Goal: Register for event/course

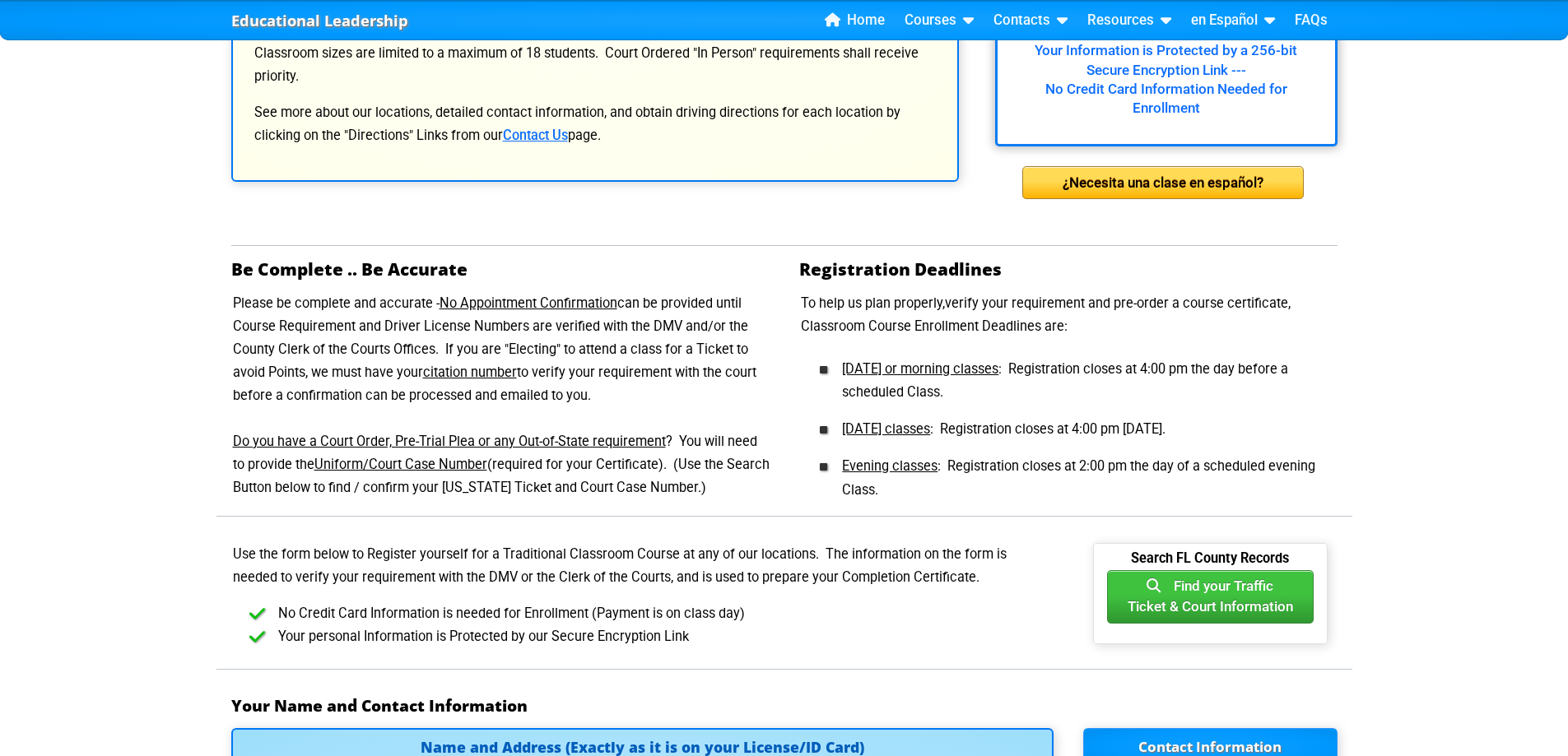
scroll to position [451, 0]
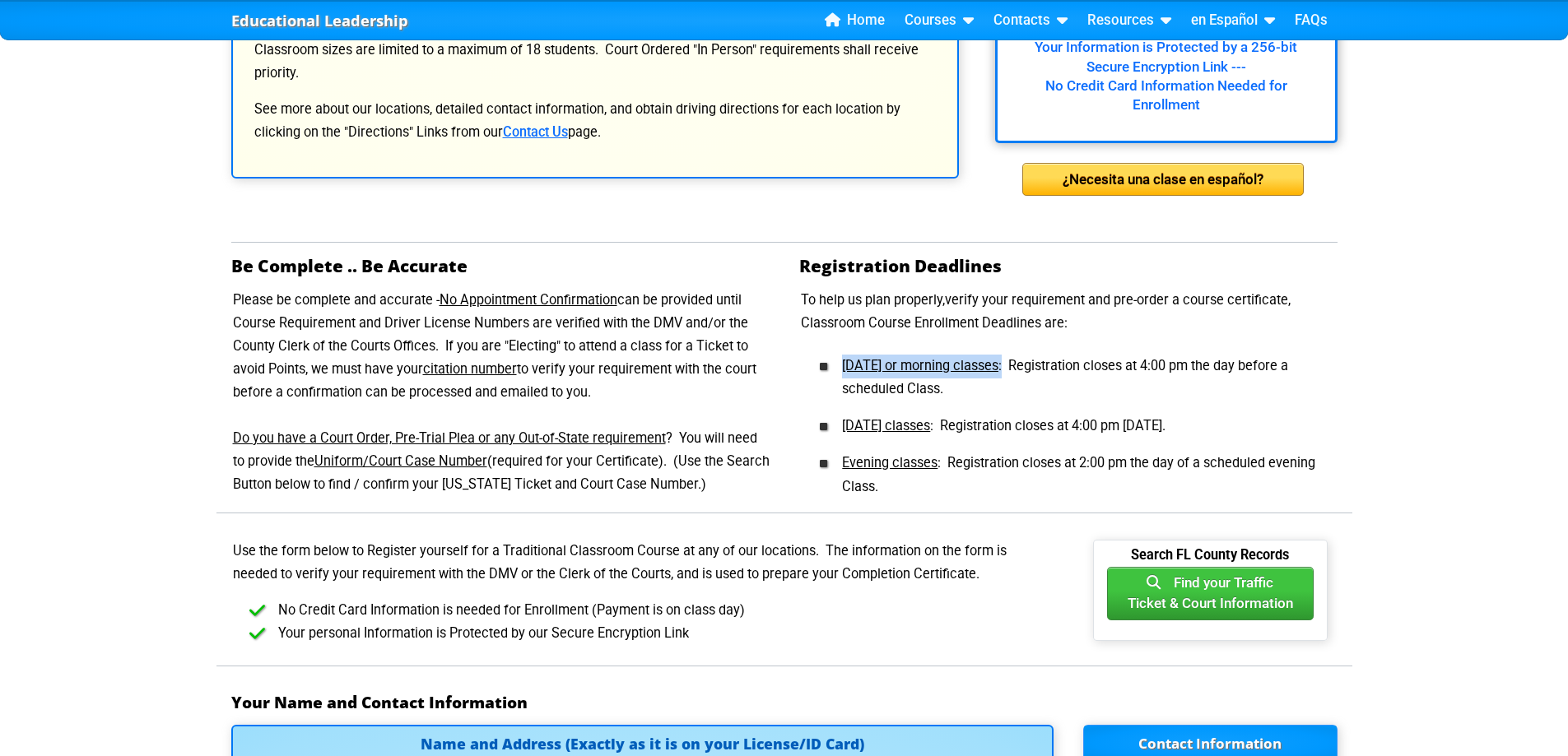
drag, startPoint x: 838, startPoint y: 366, endPoint x: 1016, endPoint y: 371, distance: 178.1
click at [1016, 371] on li "[DATE] or morning classes : Registration closes at 4:00 pm the day before a sch…" at bounding box center [1082, 375] width 512 height 54
drag, startPoint x: 840, startPoint y: 429, endPoint x: 967, endPoint y: 418, distance: 127.5
click at [967, 418] on li "[DATE] classes : Registration closes at 4:00 pm [DATE]." at bounding box center [1082, 420] width 512 height 37
click at [1344, 425] on div "Registration Deadlines To help us plan properly,verify your requirement and pre…" at bounding box center [1068, 384] width 568 height 256
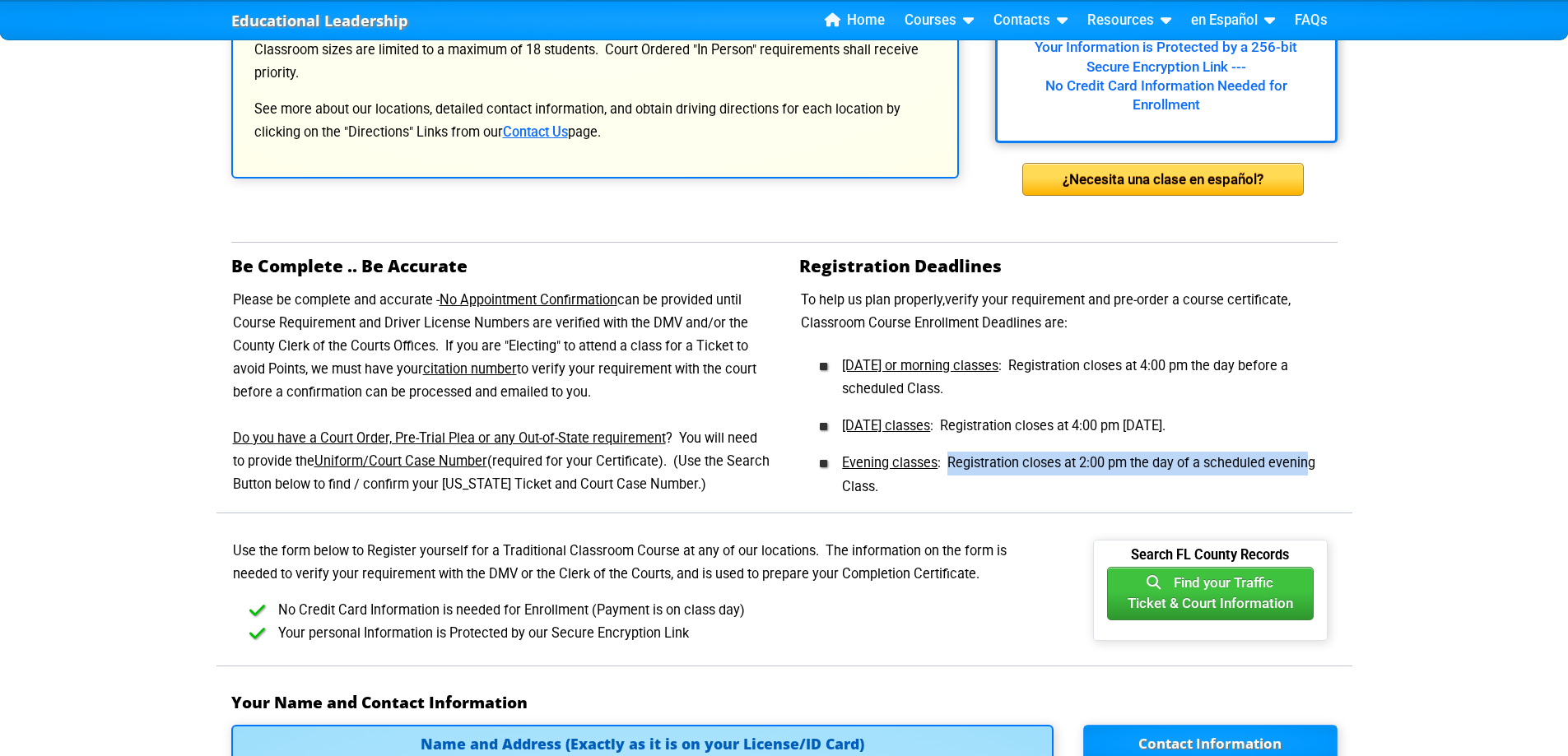
drag, startPoint x: 950, startPoint y: 465, endPoint x: 1310, endPoint y: 469, distance: 360.0
click at [1310, 469] on li "Evening classes : Registration closes at 2:00 pm the day of a scheduled evening…" at bounding box center [1082, 469] width 512 height 61
click at [1092, 457] on li "Evening classes : Registration closes at 2:00 pm the day of a scheduled evening…" at bounding box center [1082, 469] width 512 height 61
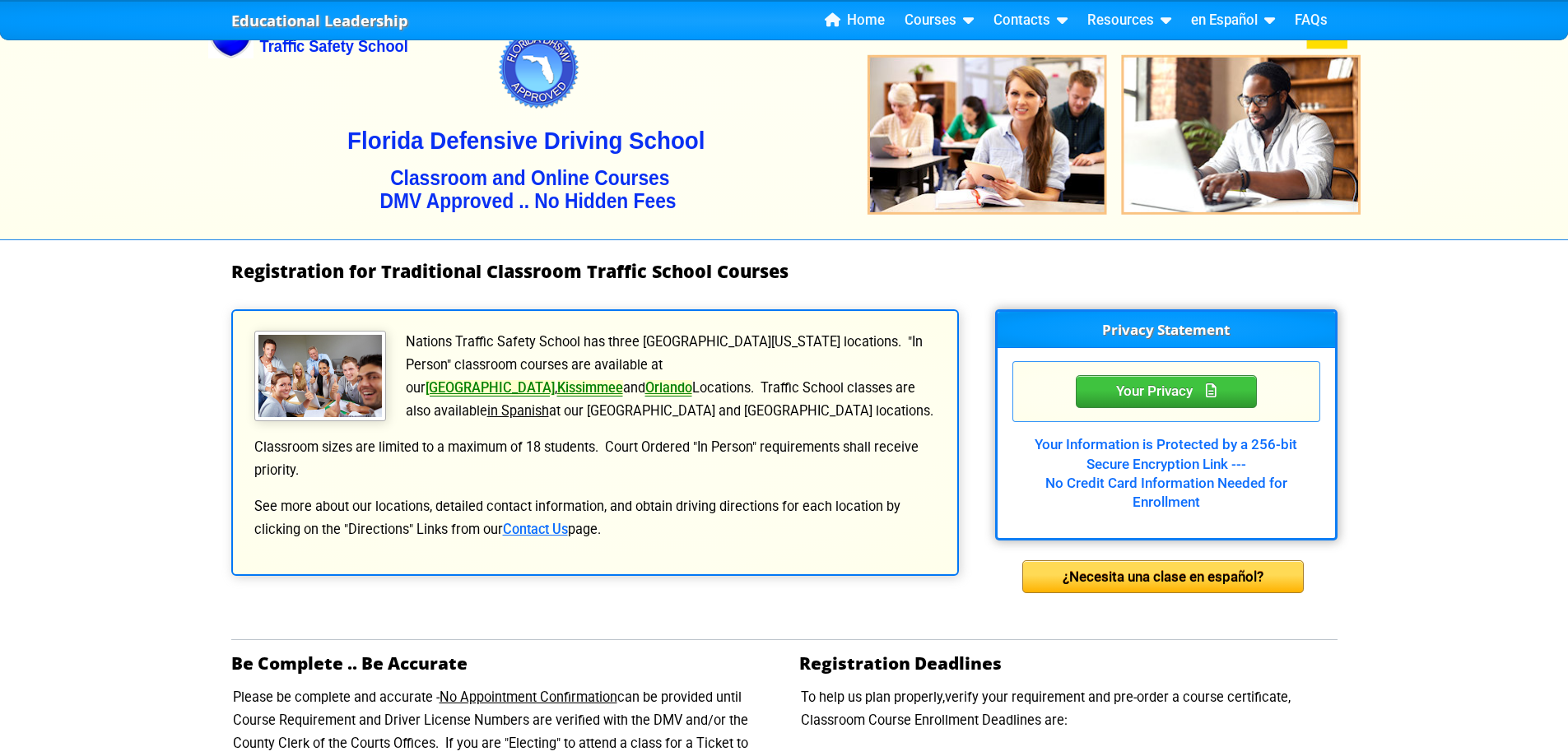
scroll to position [82, 0]
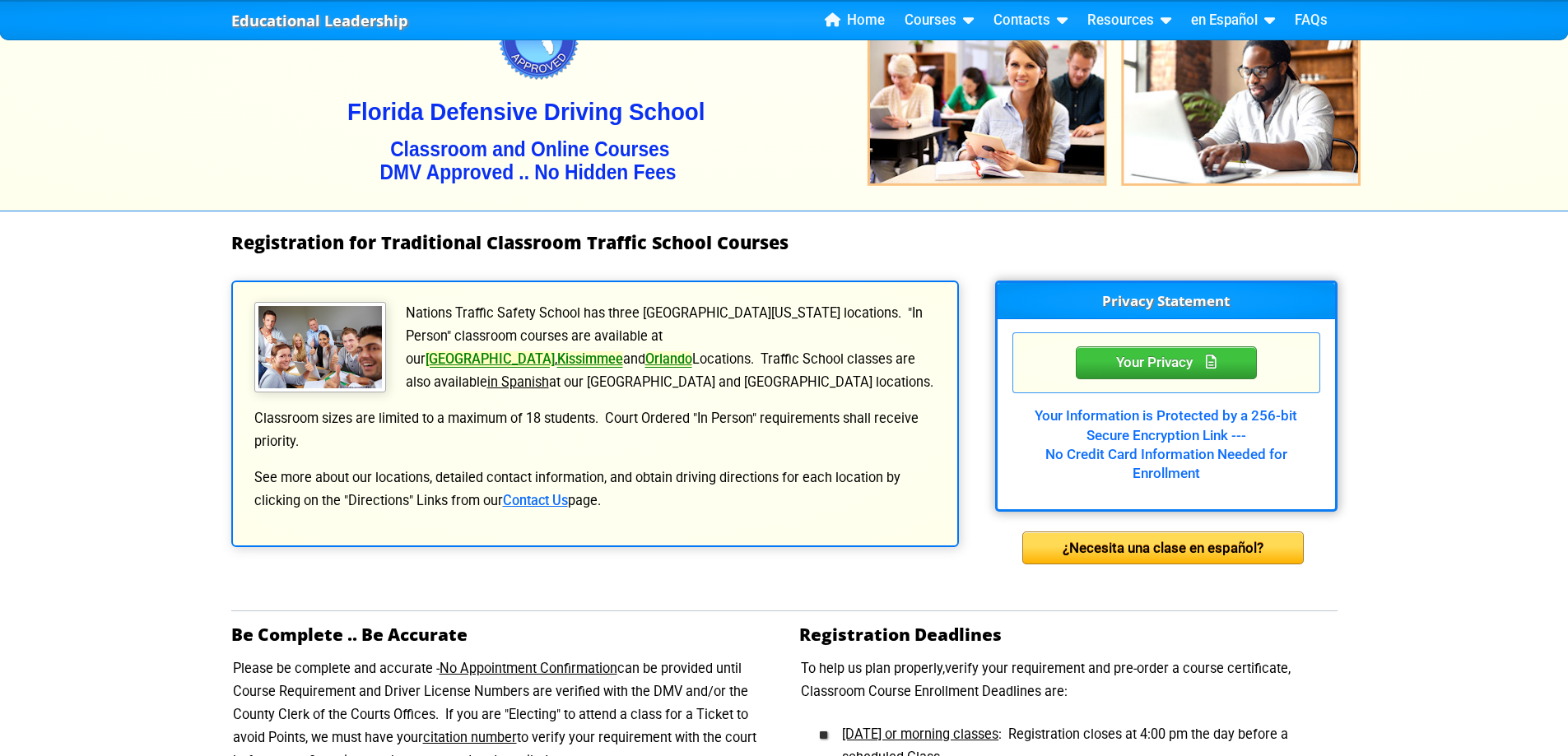
click at [554, 351] on link "[GEOGRAPHIC_DATA]" at bounding box center [490, 359] width 129 height 15
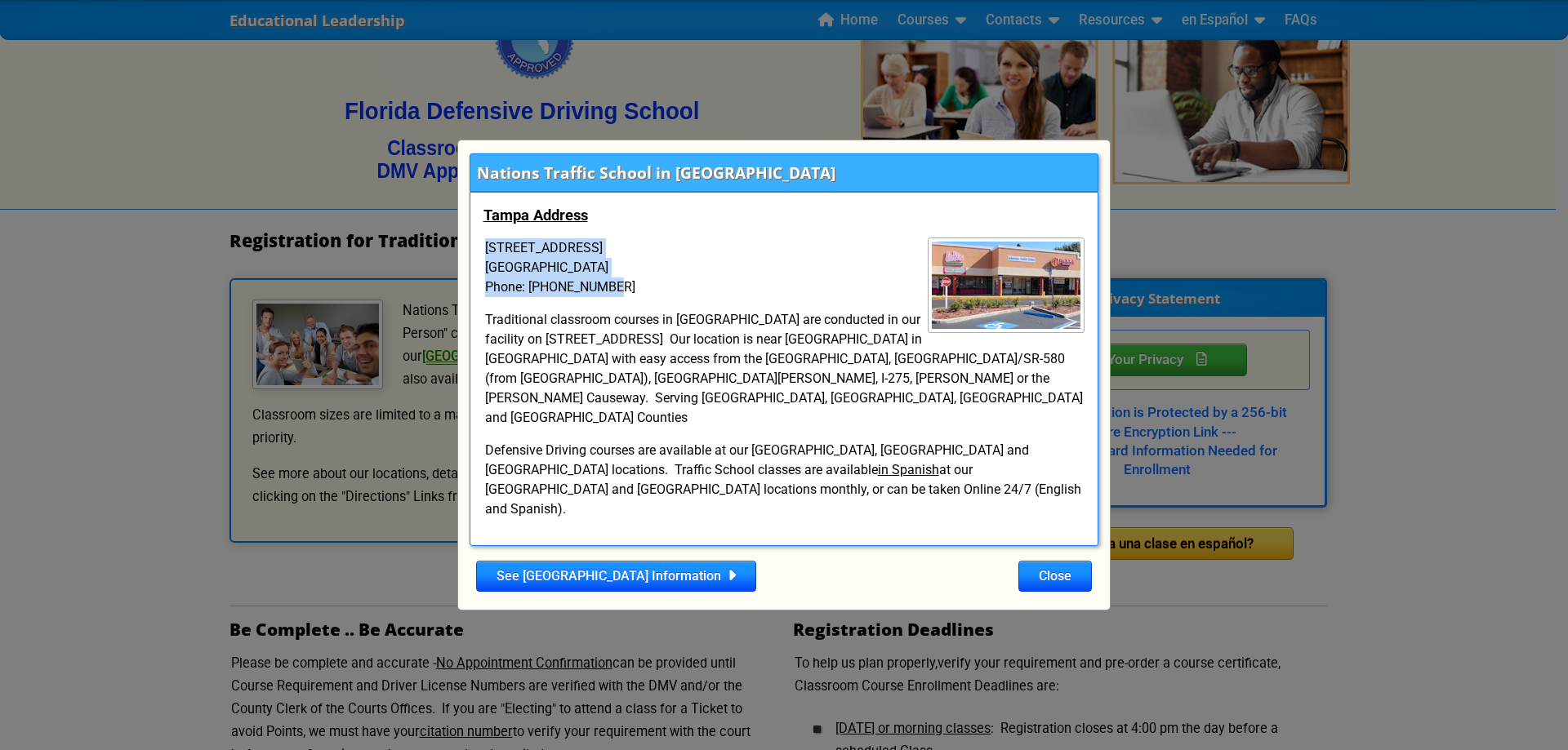
drag, startPoint x: 488, startPoint y: 263, endPoint x: 638, endPoint y: 304, distance: 155.5
click at [641, 297] on p "[STREET_ADDRESS] Phone: [PHONE_NUMBER]" at bounding box center [784, 268] width 602 height 59
copy p "[STREET_ADDRESS] Phone: [PHONE_NUMBER]"
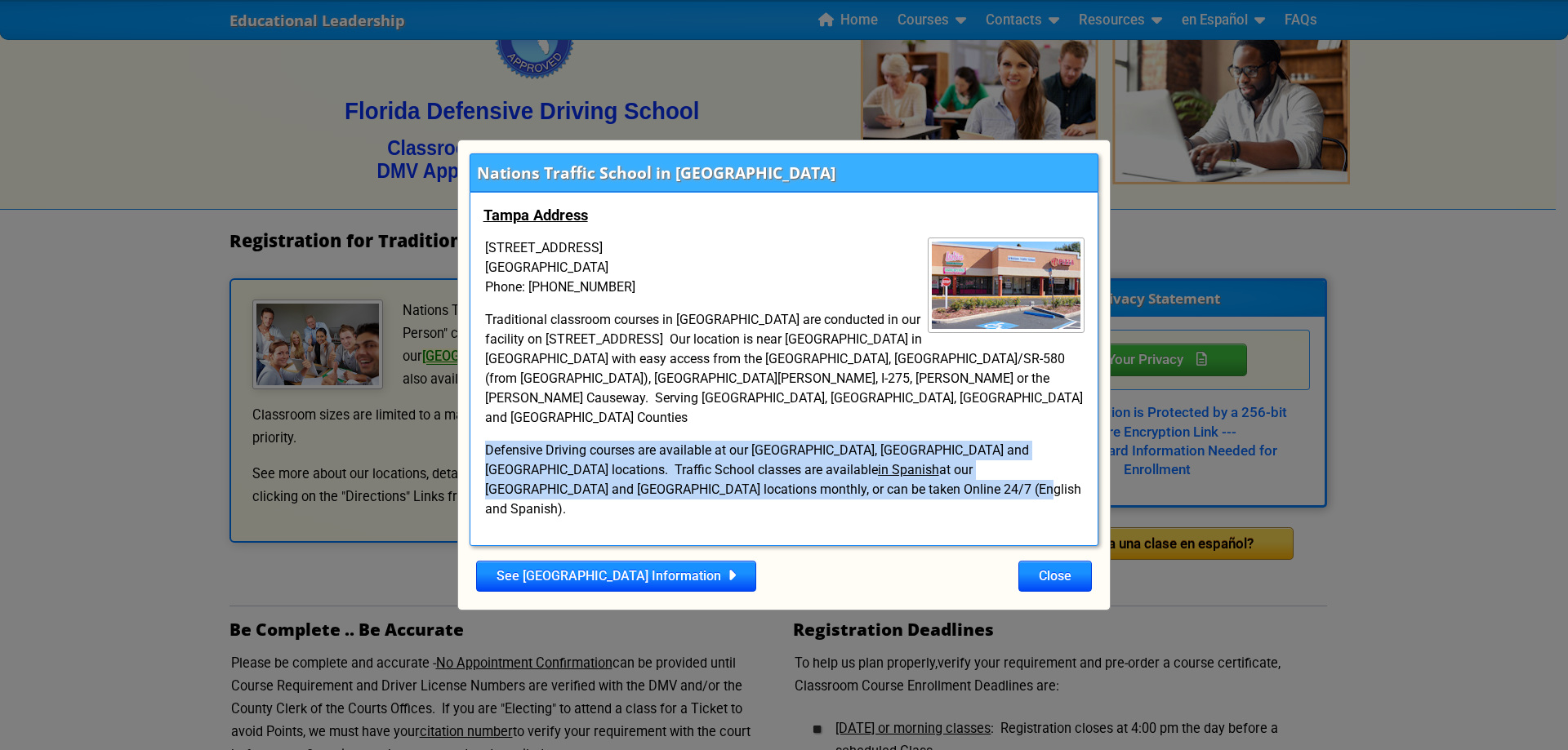
drag, startPoint x: 486, startPoint y: 451, endPoint x: 986, endPoint y: 497, distance: 502.1
click at [986, 497] on p "Defensive Driving courses are available at our [GEOGRAPHIC_DATA], [GEOGRAPHIC_D…" at bounding box center [784, 480] width 602 height 78
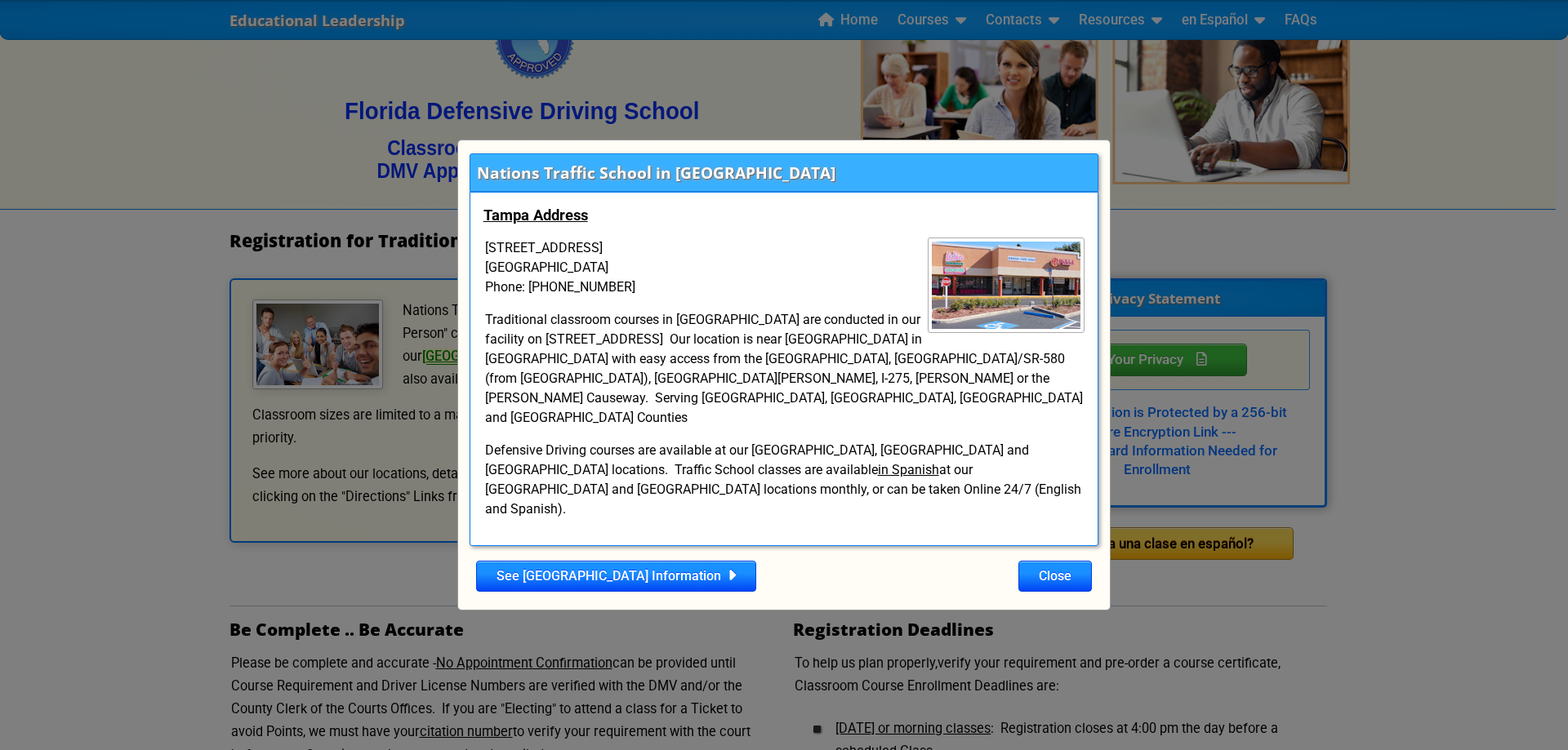
click at [608, 297] on p "[STREET_ADDRESS] Phone: [PHONE_NUMBER]" at bounding box center [784, 268] width 602 height 59
drag, startPoint x: 630, startPoint y: 309, endPoint x: 496, endPoint y: 306, distance: 134.0
click at [496, 297] on p "[STREET_ADDRESS] Phone: [PHONE_NUMBER]" at bounding box center [784, 268] width 602 height 59
click at [195, 592] on div "Nations Traffic School in [GEOGRAPHIC_DATA] Tampa Address [STREET_ADDRESS] Phon…" at bounding box center [784, 375] width 1568 height 750
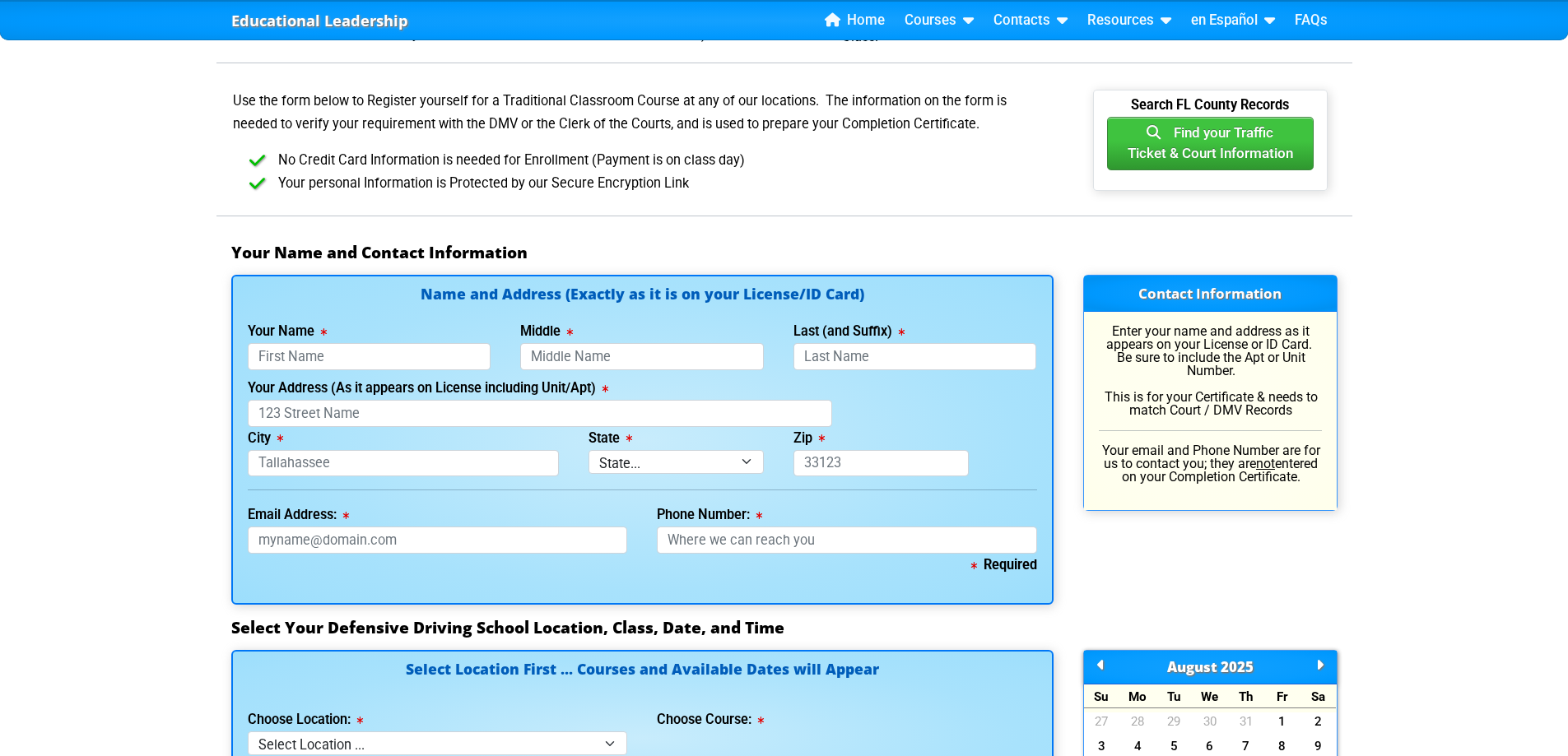
scroll to position [906, 0]
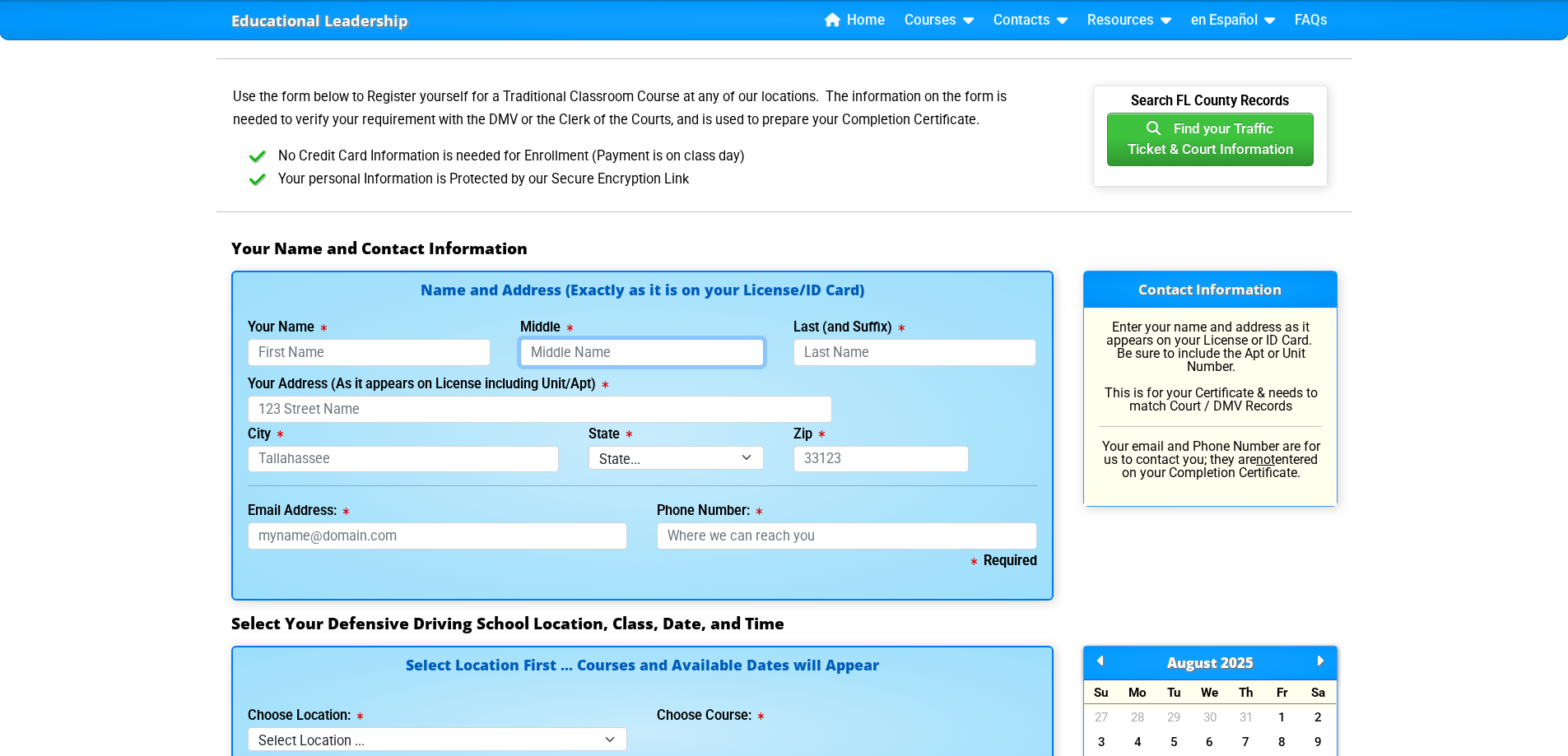
click at [678, 355] on input "Middle" at bounding box center [642, 353] width 243 height 27
click at [887, 351] on input "Last (and Suffix)" at bounding box center [915, 353] width 243 height 27
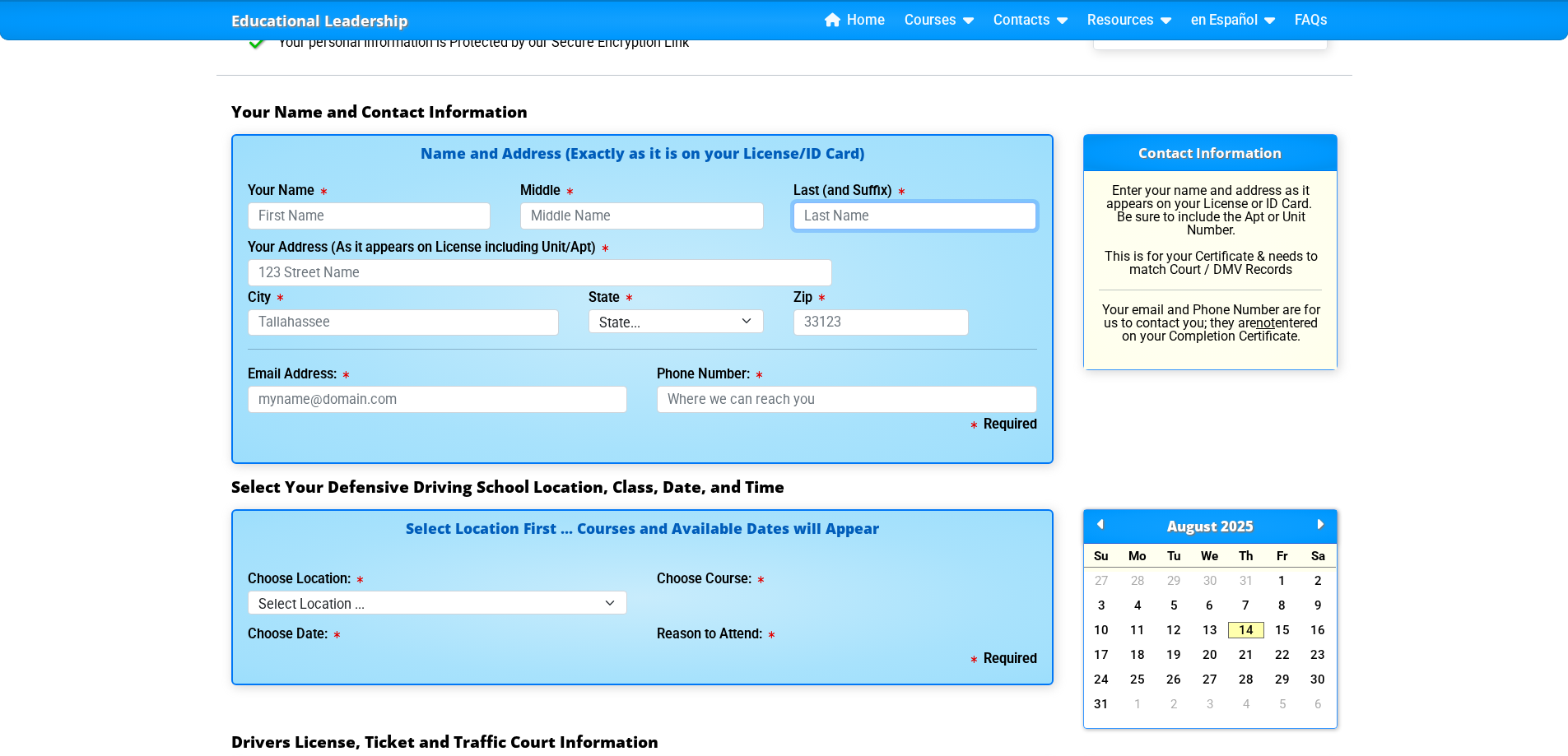
scroll to position [1070, 0]
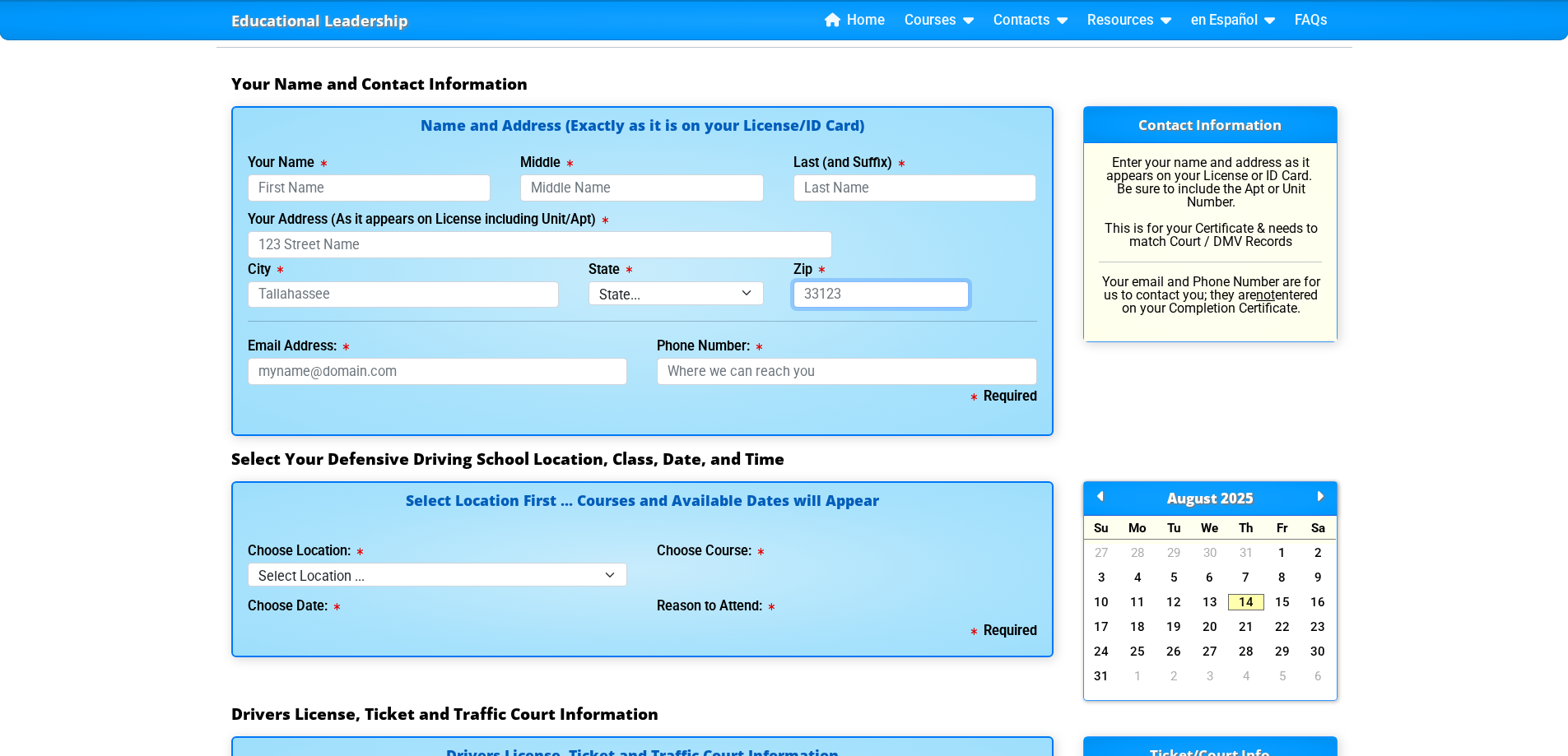
click at [889, 287] on input "Zip" at bounding box center [881, 295] width 175 height 27
click at [830, 375] on input "Phone Number:" at bounding box center [846, 372] width 380 height 27
click at [525, 380] on input "Email Address:" at bounding box center [437, 372] width 380 height 27
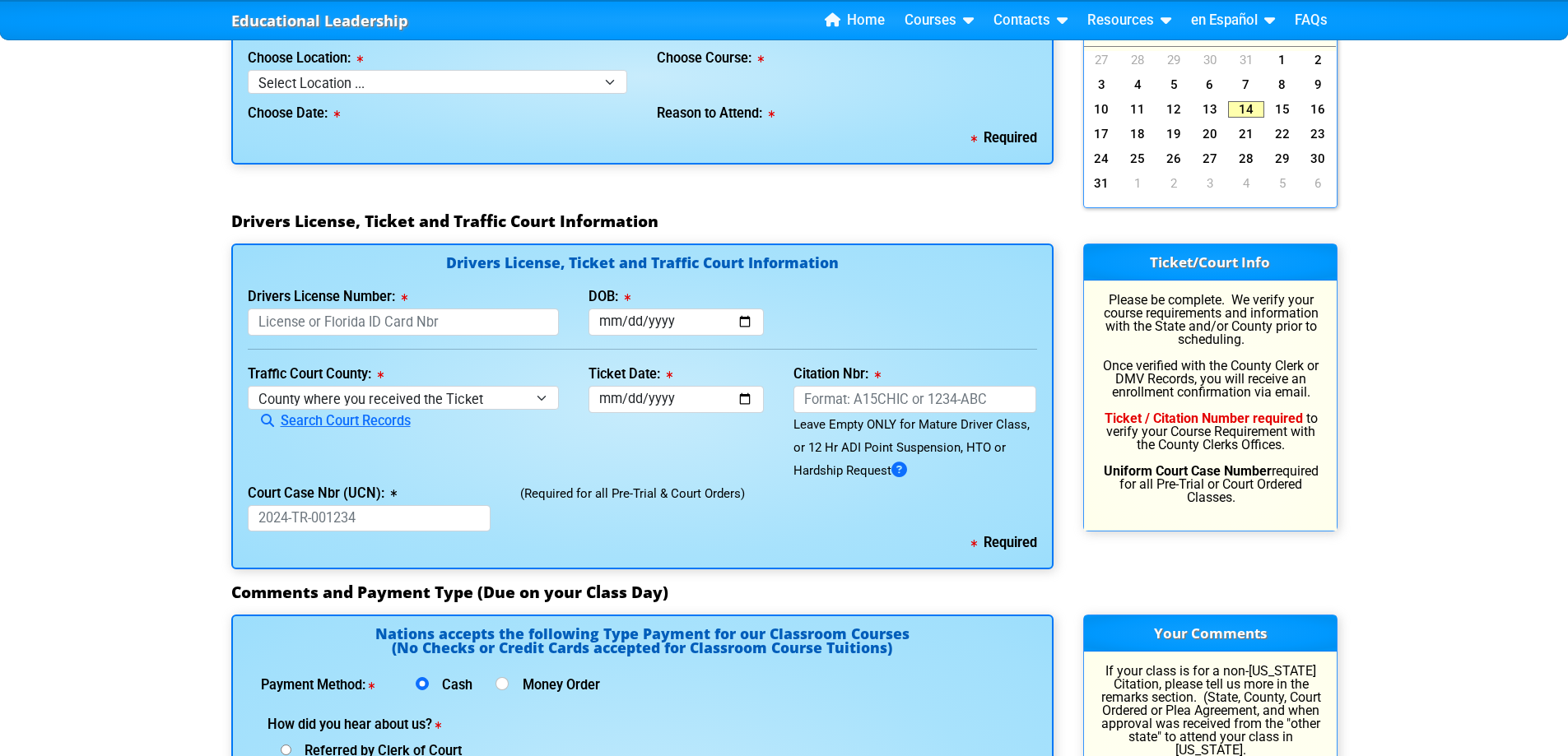
scroll to position [1564, 0]
click at [741, 315] on input "DOB:" at bounding box center [676, 321] width 175 height 27
click at [607, 321] on input "DOB:" at bounding box center [676, 321] width 175 height 27
type input "[DATE]"
click at [870, 321] on div "Drivers License Number: This field is required DOB: [DATE]" at bounding box center [642, 310] width 819 height 50
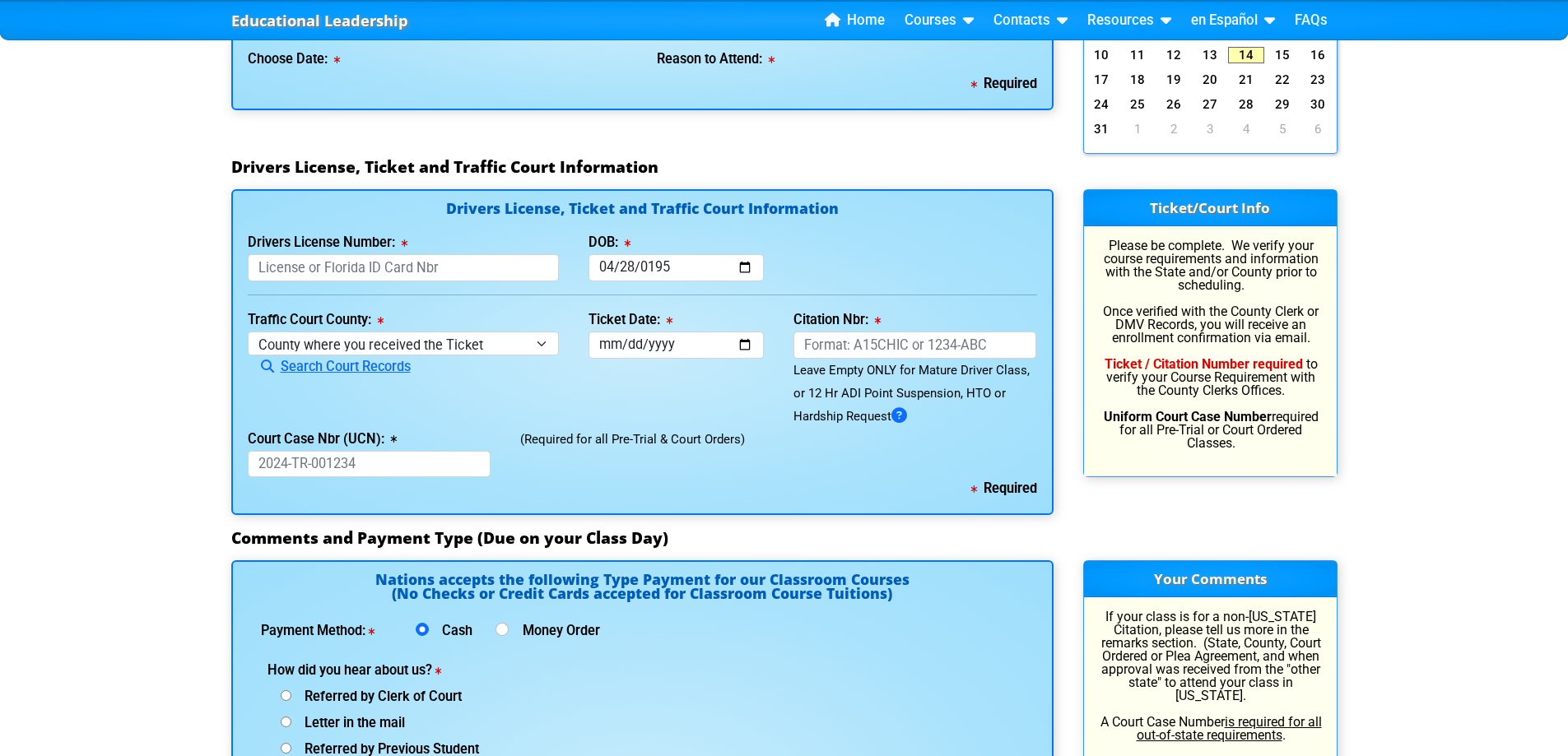
scroll to position [1646, 0]
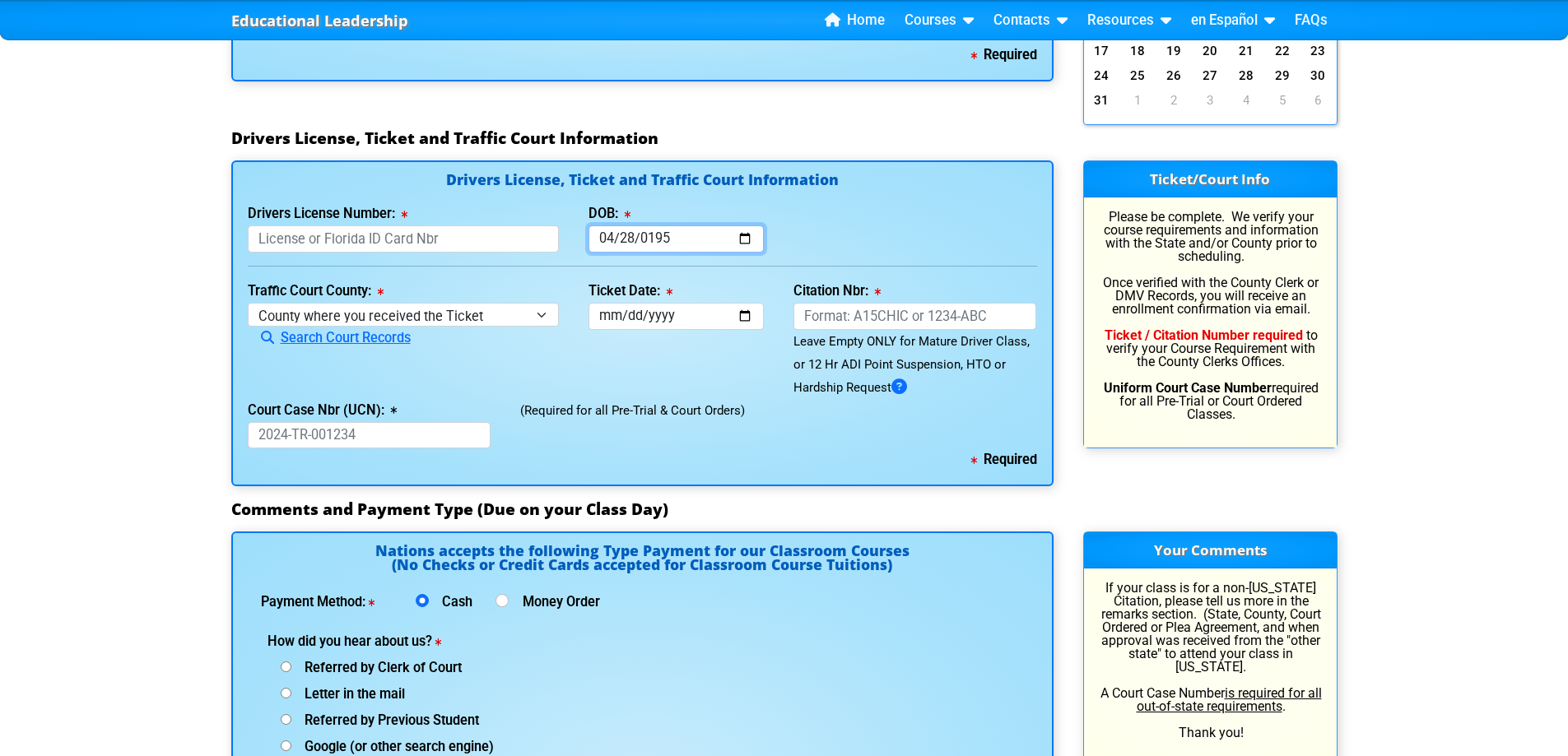
click at [621, 239] on input "[DATE]" at bounding box center [676, 239] width 175 height 27
click at [599, 240] on input "[DATE]" at bounding box center [676, 239] width 175 height 27
click at [606, 236] on input "[DATE]" at bounding box center [676, 239] width 175 height 27
click at [745, 237] on input "[DATE]" at bounding box center [676, 239] width 175 height 27
click at [786, 215] on div "Drivers License Number: This field is required DOB: [DATE]" at bounding box center [642, 227] width 819 height 50
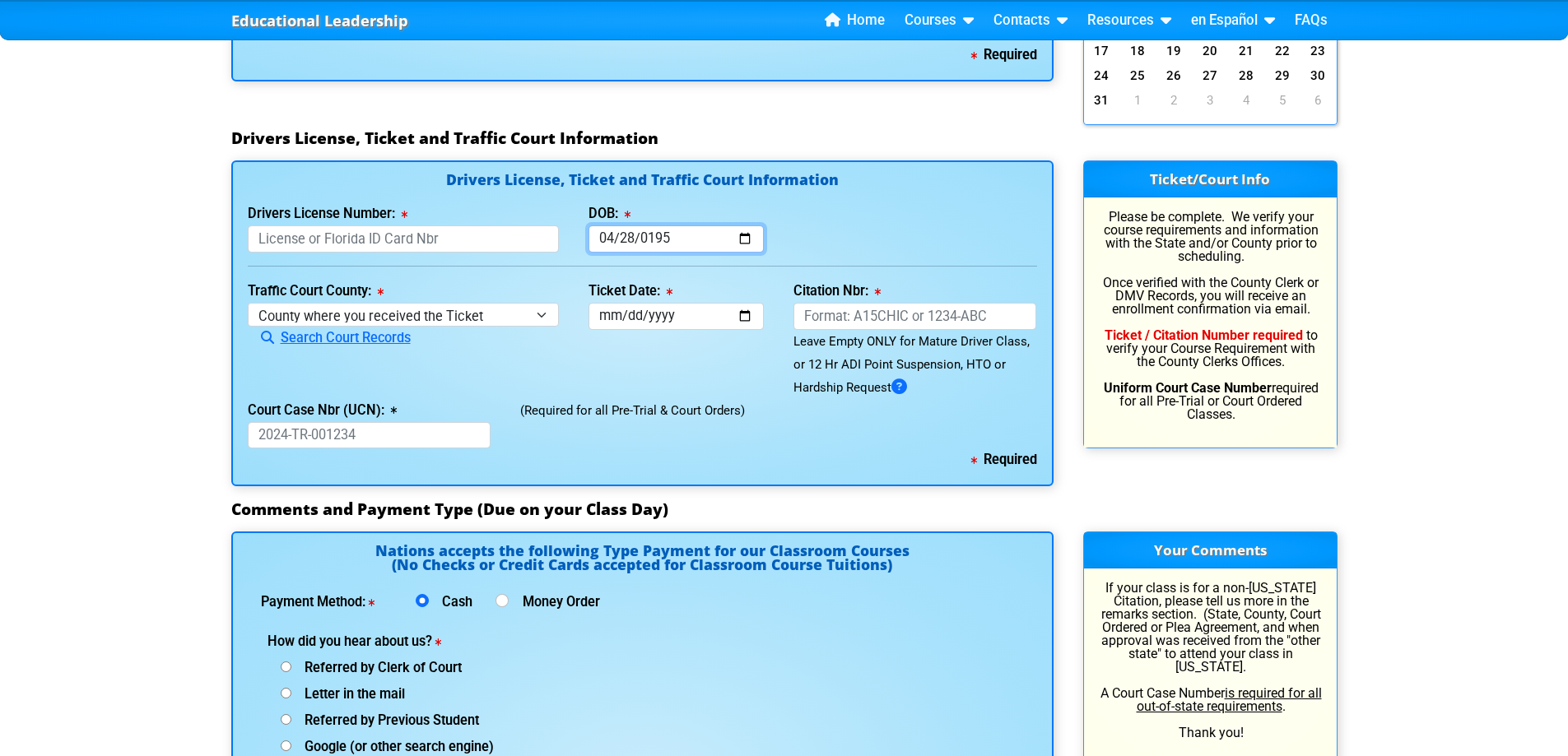
click at [602, 234] on input "[DATE]" at bounding box center [676, 239] width 175 height 27
click at [860, 202] on div "Drivers License Number: This field is required DOB: [DATE]" at bounding box center [642, 227] width 819 height 50
click at [647, 315] on input "Ticket Date:" at bounding box center [676, 316] width 175 height 27
type input "[DATE]"
click at [891, 241] on div "Drivers License Number: This field is required DOB: [DATE]" at bounding box center [642, 227] width 819 height 50
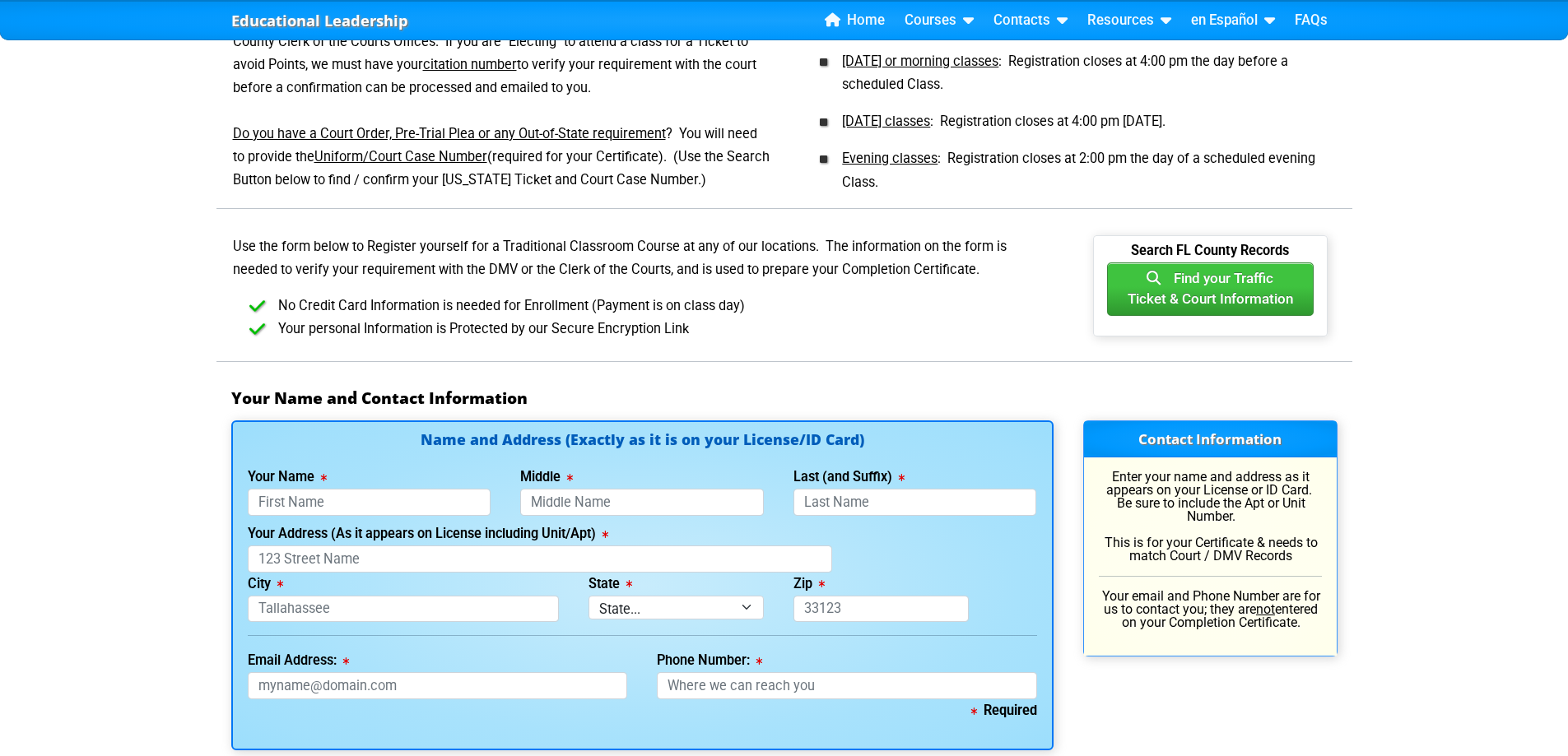
scroll to position [987, 0]
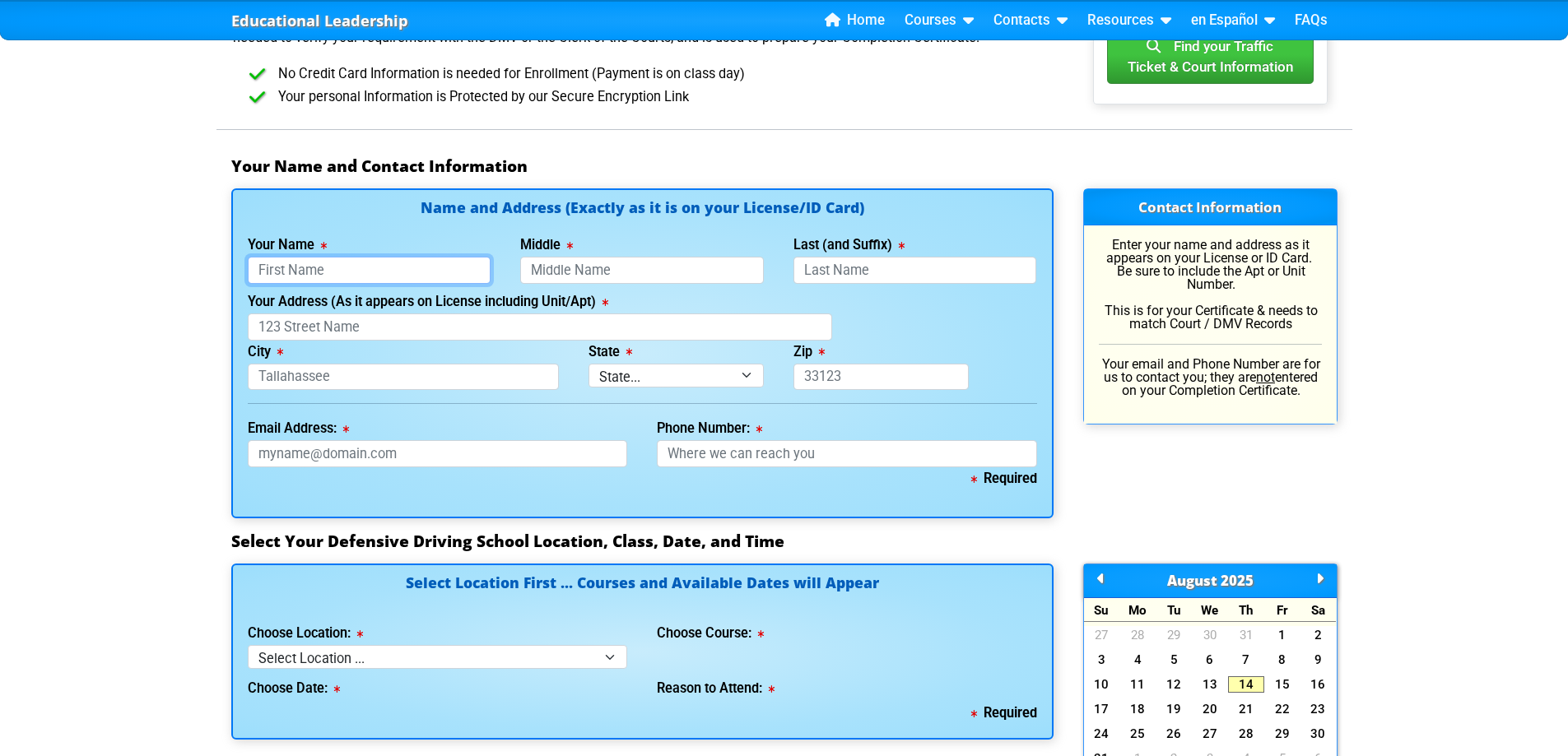
click at [310, 270] on input "Your Name" at bounding box center [369, 270] width 243 height 27
click at [345, 267] on input "Your Name" at bounding box center [369, 270] width 243 height 27
type input "[PERSON_NAME]"
click at [889, 270] on input "Last (and Suffix)" at bounding box center [915, 270] width 243 height 27
type input "[PERSON_NAME]"
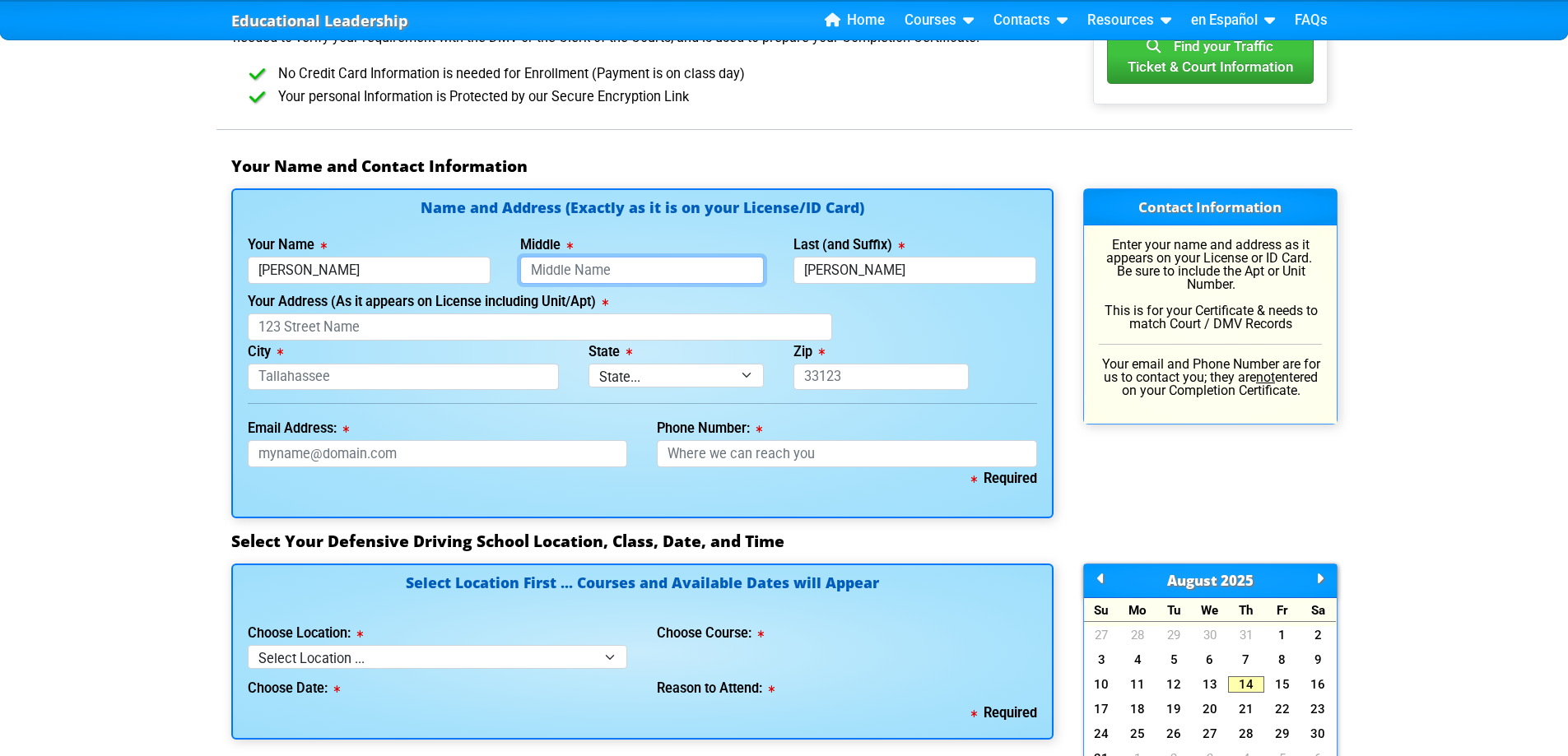
click at [657, 270] on input "Middle" at bounding box center [642, 270] width 243 height 27
click at [439, 335] on input "Your Address (As it appears on License including Unit/Apt)" at bounding box center [539, 327] width 584 height 27
type input "[STREET_ADDRESS][PERSON_NAME]"
type input "[GEOGRAPHIC_DATA]"
select select "{"fullName":"[US_STATE]","abbreviation":"FL","uniqueId":"1d559909-6cf0-4a4d-848…"
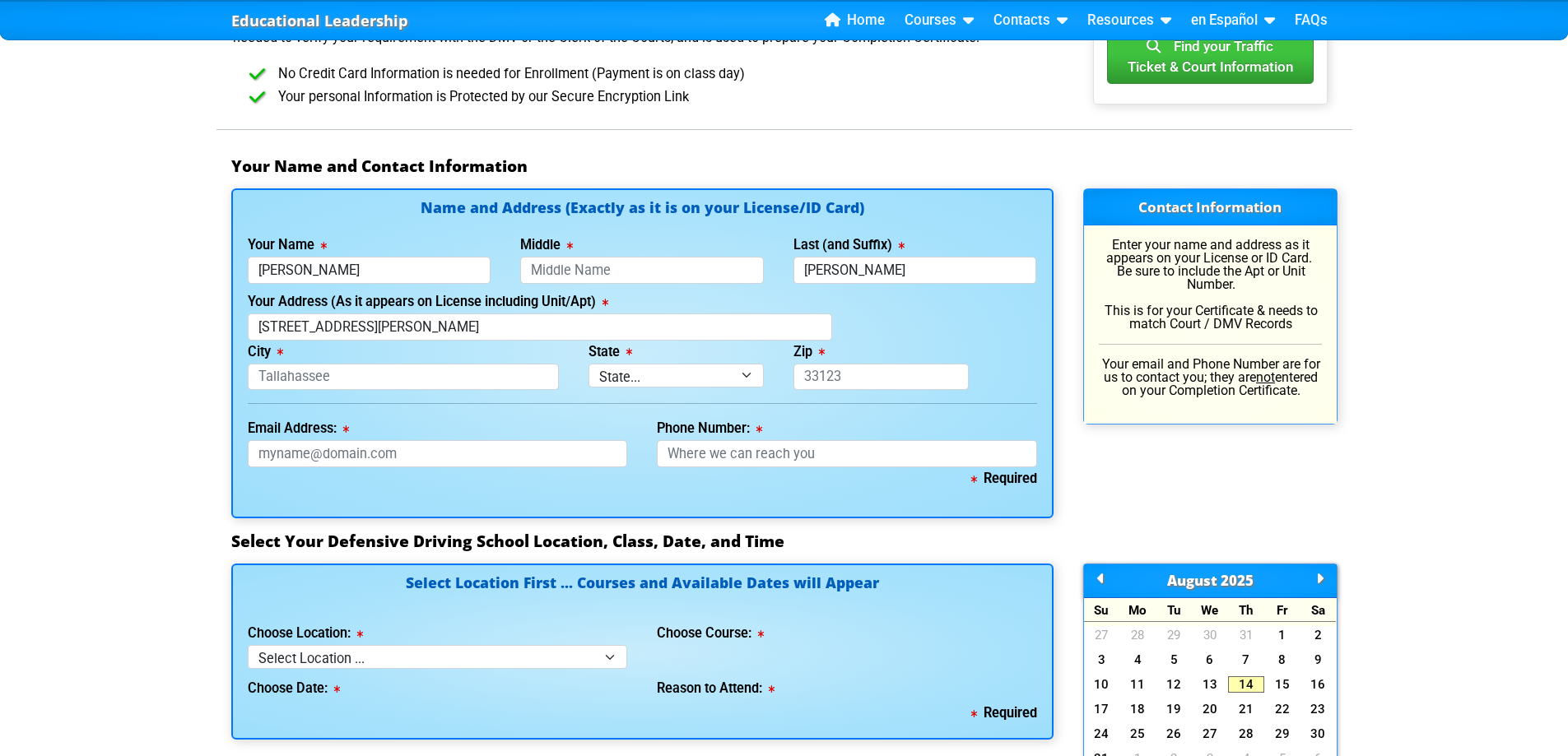
type input "33607"
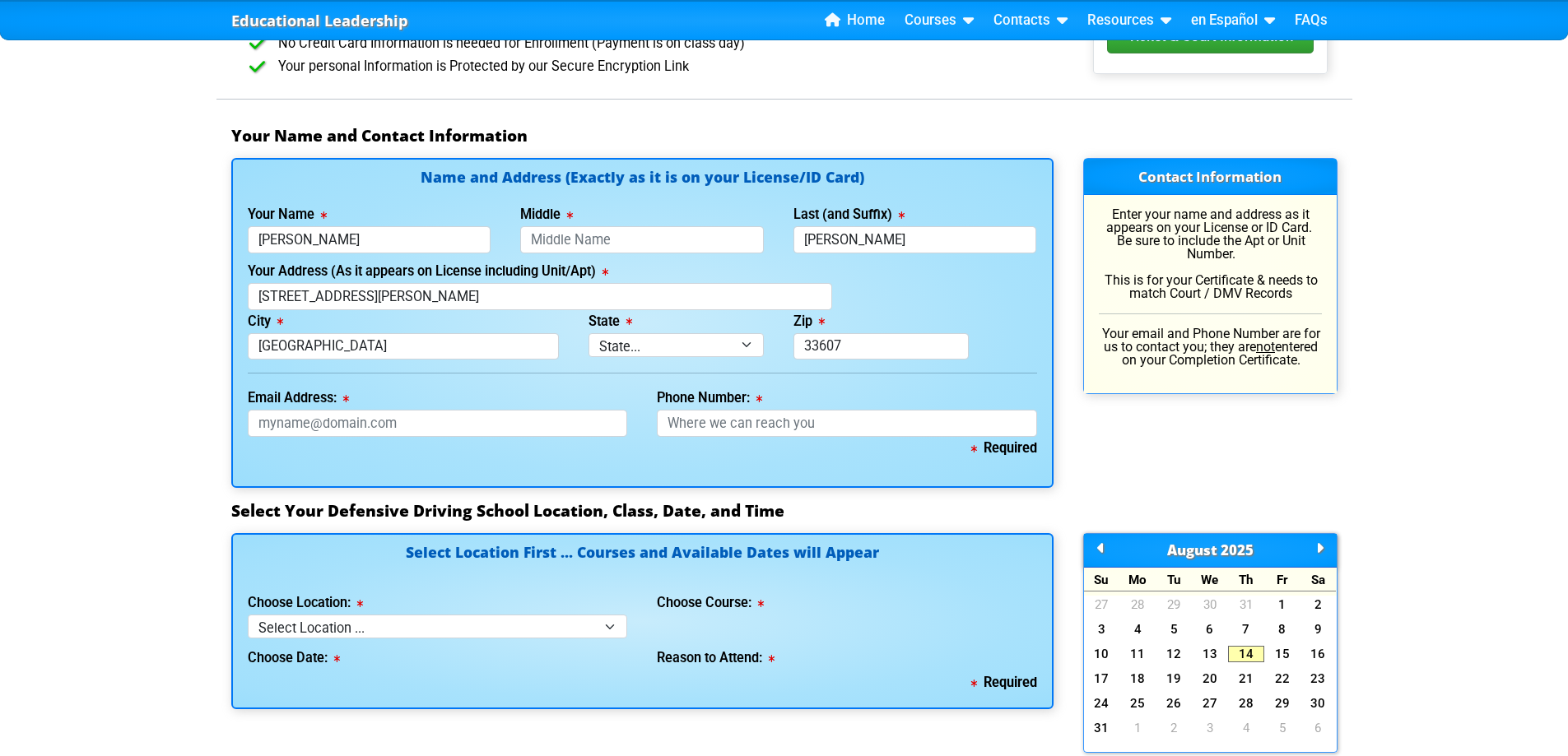
scroll to position [1070, 0]
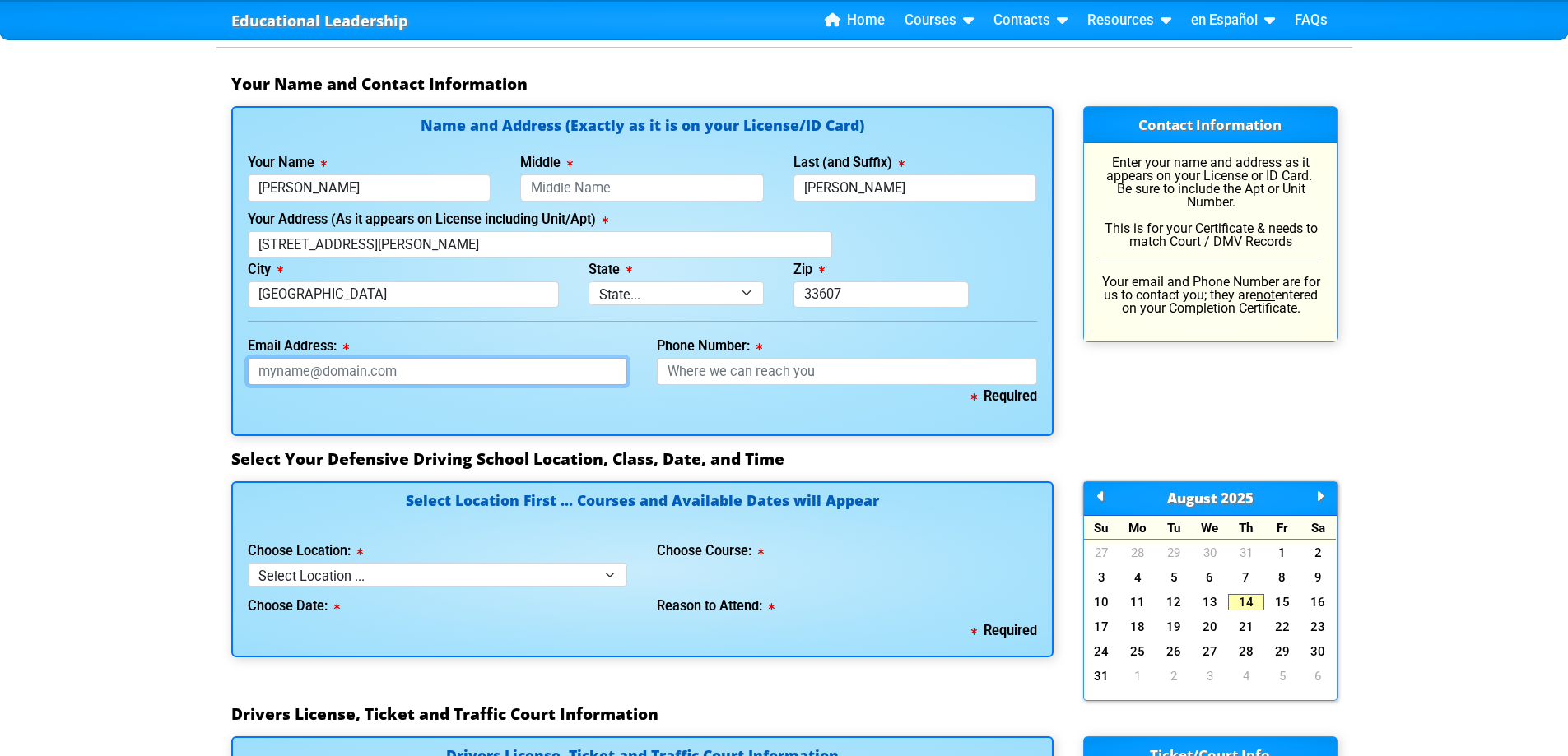
click at [500, 372] on input "Email Address:" at bounding box center [437, 372] width 380 height 27
type input "[EMAIL_ADDRESS][DOMAIN_NAME]"
click at [833, 379] on input "Phone Number:" at bounding box center [846, 372] width 380 height 27
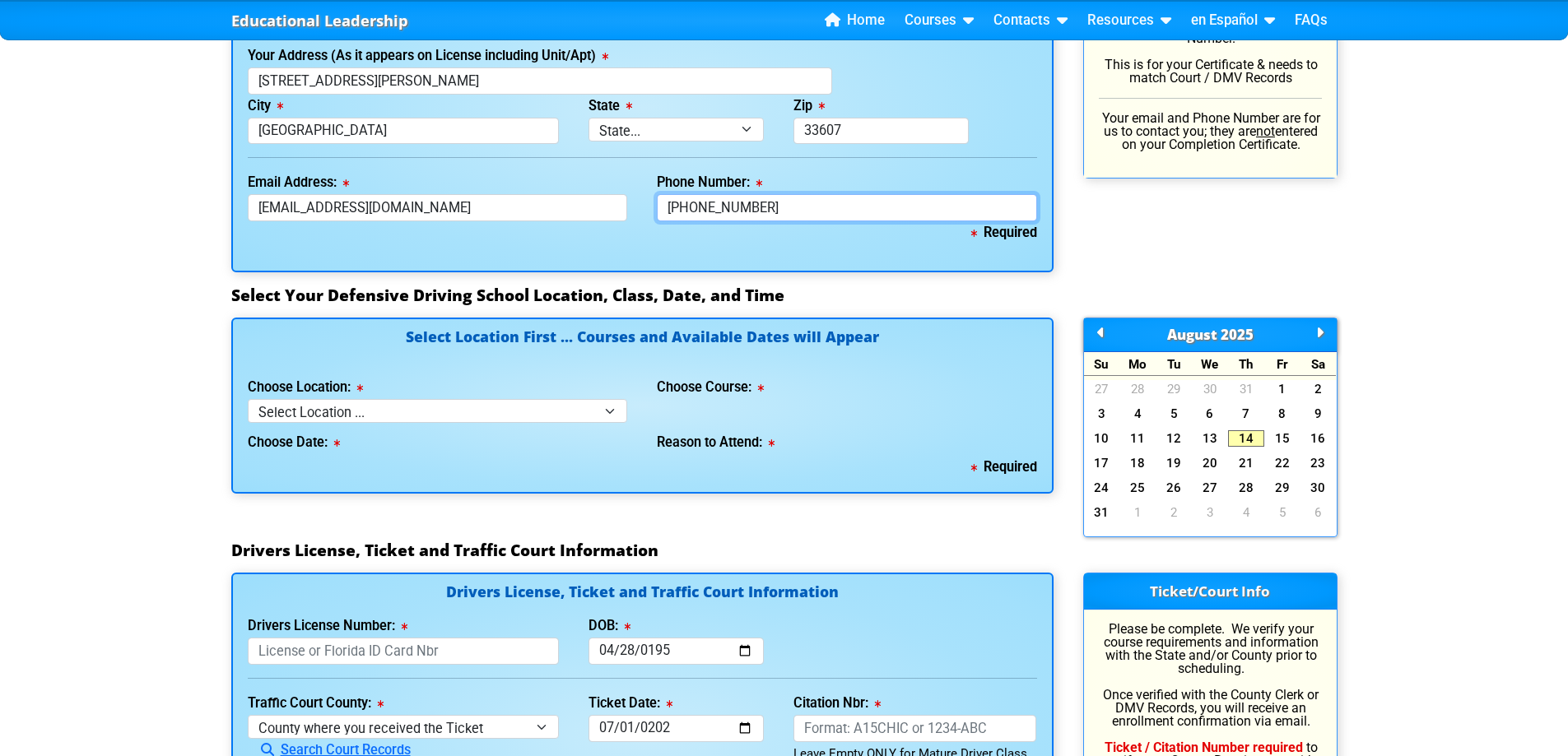
scroll to position [1235, 0]
type input "[PHONE_NUMBER]"
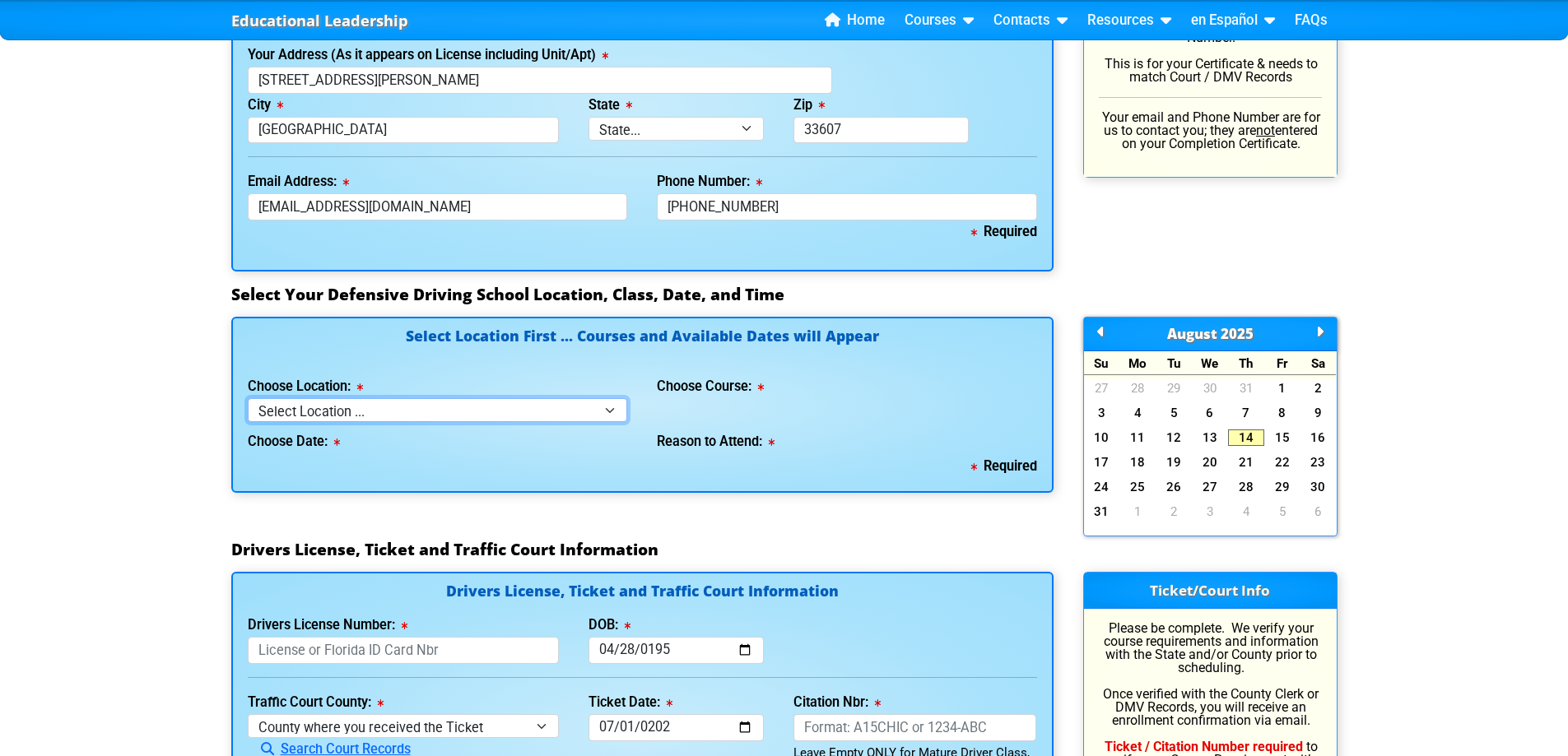
click at [571, 407] on select "Select Location ... Tampa Orlando Kissimmee [GEOGRAPHIC_DATA] - en español [GEO…" at bounding box center [437, 410] width 380 height 24
select select "2"
click at [247, 398] on select "Select Location ... Tampa Orlando Kissimmee [GEOGRAPHIC_DATA] - en español [GEO…" at bounding box center [437, 410] width 380 height 24
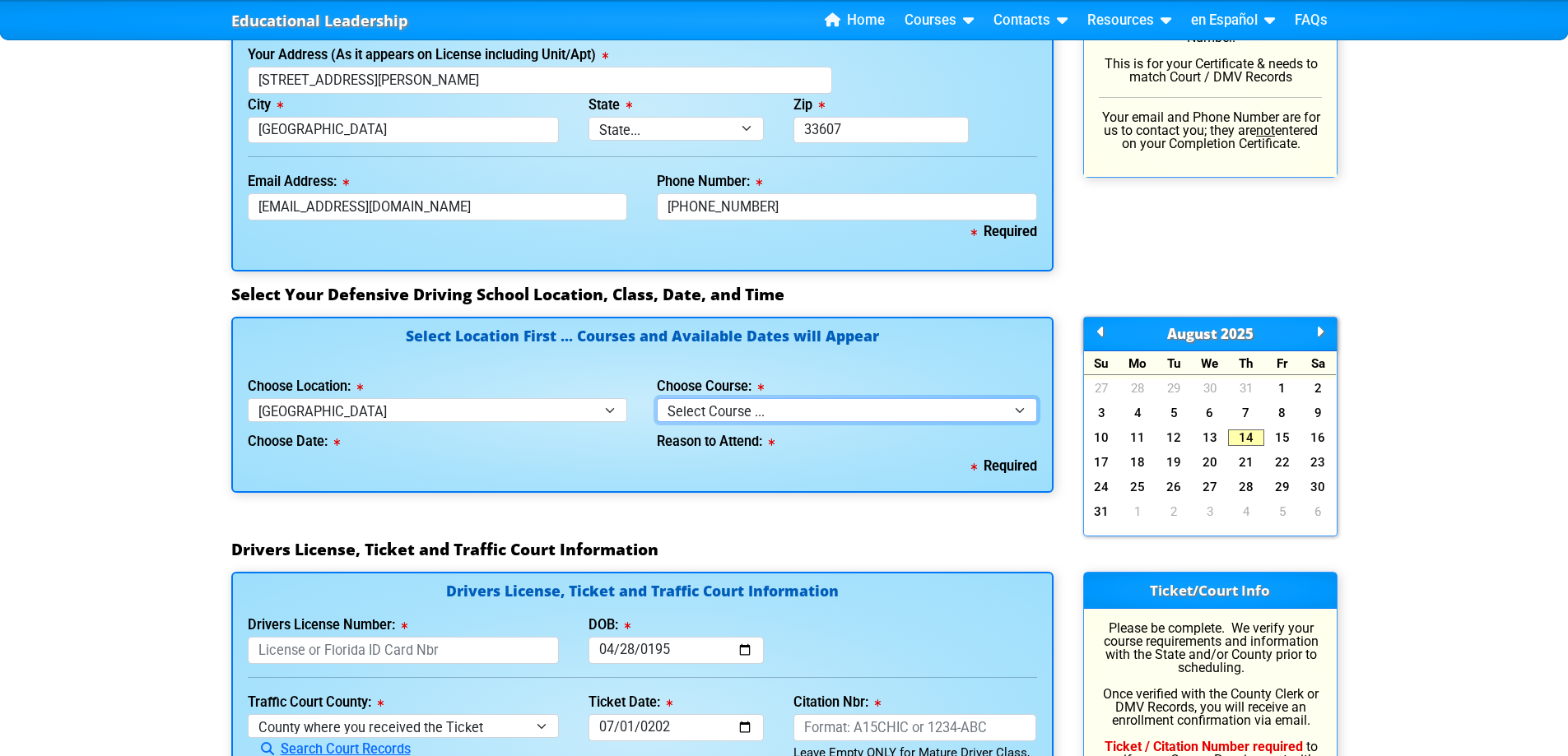
click at [776, 418] on select "Select Course ... 4 Hour BDI Class (Basic Course & TCAC) 4 Hour Under 25 Class …" at bounding box center [846, 410] width 380 height 24
select select "1"
click at [656, 398] on select "Select Course ... 4 Hour BDI Class (Basic Course & TCAC) 4 Hour Under 25 Class …" at bounding box center [846, 410] width 380 height 24
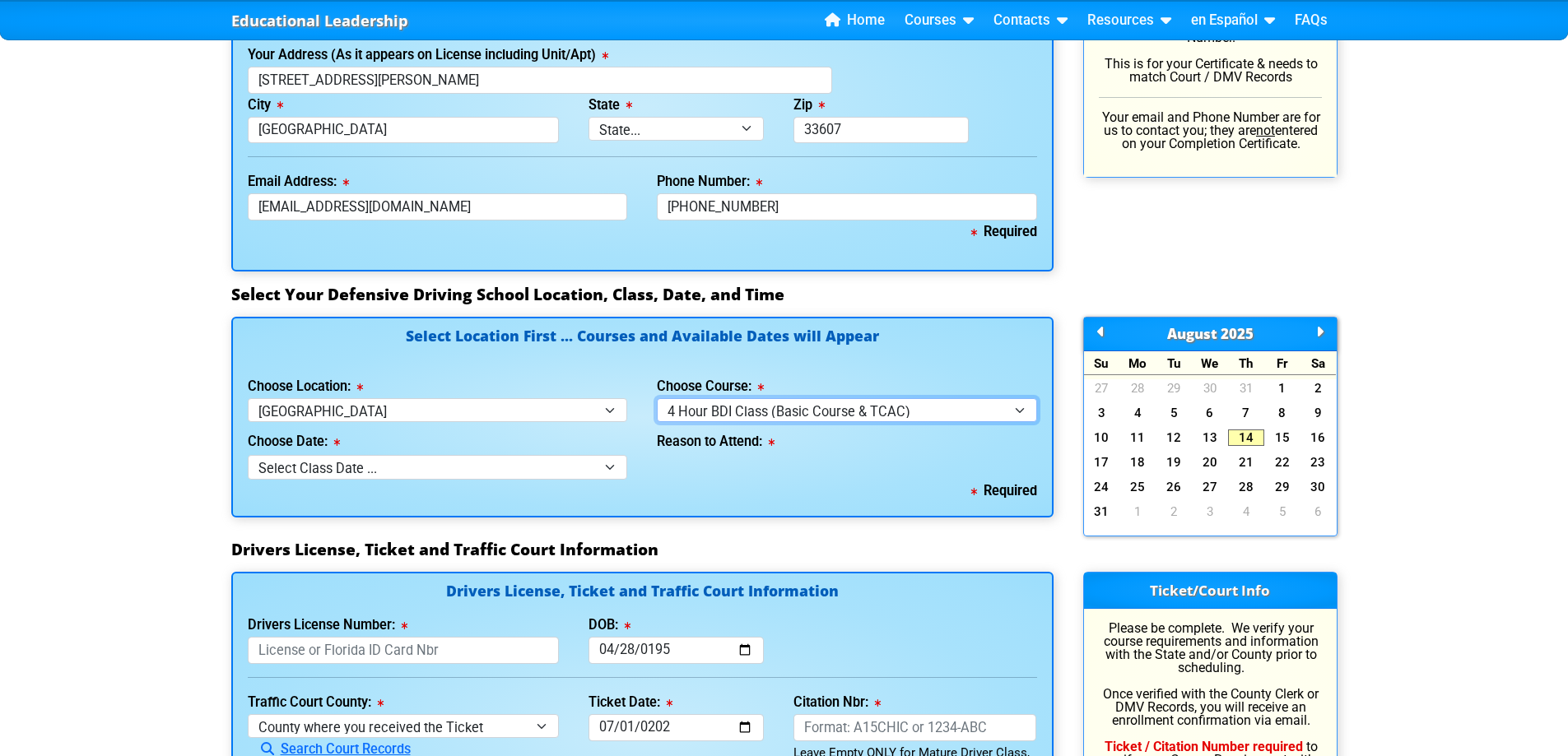
click at [836, 417] on select "Select Course ... 4 Hour BDI Class (Basic Course & TCAC) 4 Hour Under 25 Class …" at bounding box center [846, 410] width 380 height 24
click at [656, 398] on select "Select Course ... 4 Hour BDI Class (Basic Course & TCAC) 4 Hour Under 25 Class …" at bounding box center [846, 410] width 380 height 24
click at [977, 353] on h4 "Select Location First ... Courses and Available Dates will Appear" at bounding box center [642, 346] width 789 height 34
click at [576, 477] on select "Select Class Date ... [DATE] -- ([DATE] from 9:30am-1:30pm) [DATE] -- ([DATE] f…" at bounding box center [437, 467] width 380 height 24
click at [884, 406] on select "Select Course ... 4 Hour BDI Class (Basic Course & TCAC) 4 Hour Under 25 Class …" at bounding box center [846, 410] width 380 height 24
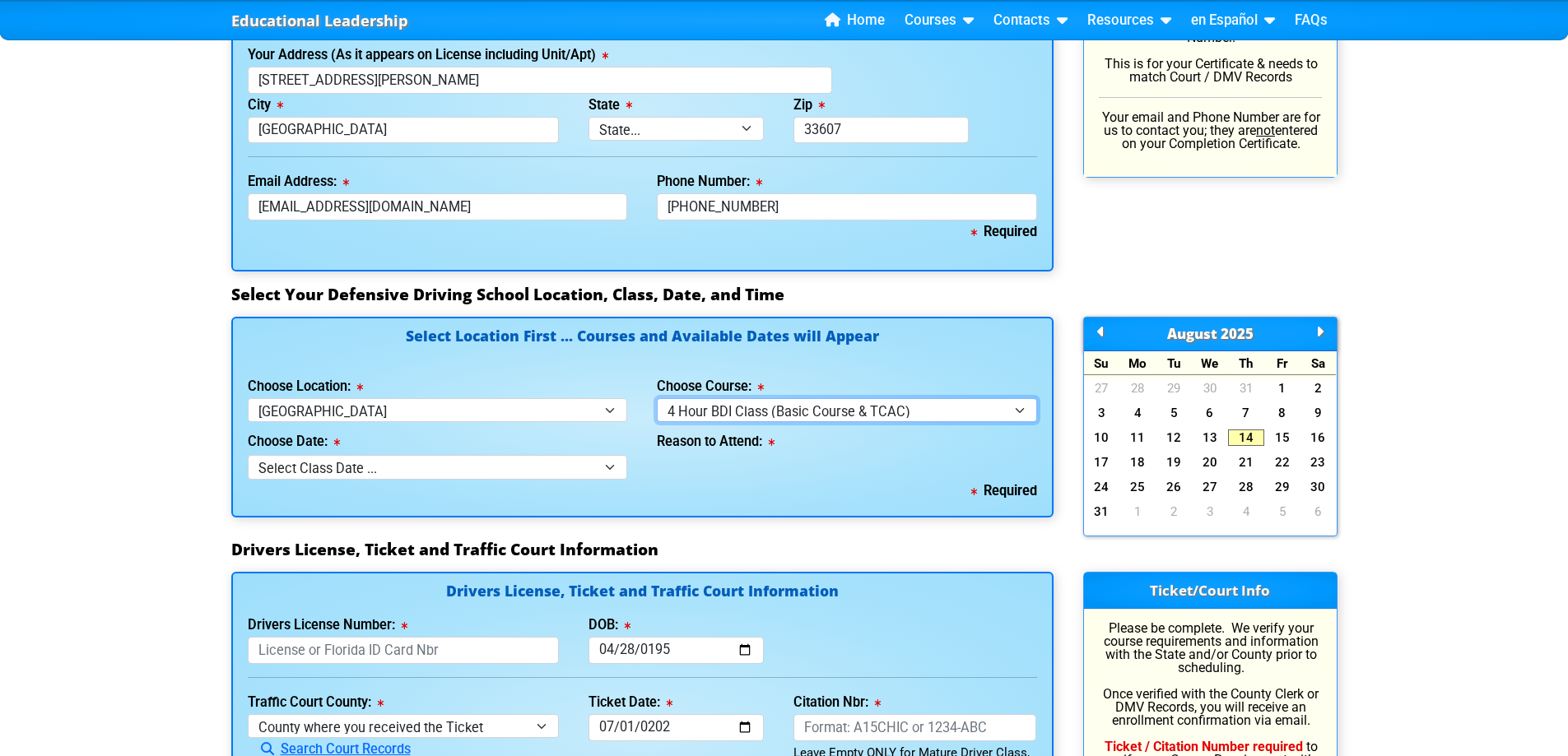
click at [1004, 414] on select "Select Course ... 4 Hour BDI Class (Basic Course & TCAC) 4 Hour Under 25 Class …" at bounding box center [846, 410] width 380 height 24
click at [601, 473] on select "Select Class Date ... [DATE] -- ([DATE] from 9:30am-1:30pm) [DATE] -- ([DATE] f…" at bounding box center [437, 467] width 380 height 24
select select "[DATE], 3"
click at [247, 455] on select "Select Class Date ... [DATE] -- ([DATE] from 9:30am-1:30pm) [DATE] -- ([DATE] f…" at bounding box center [437, 467] width 380 height 24
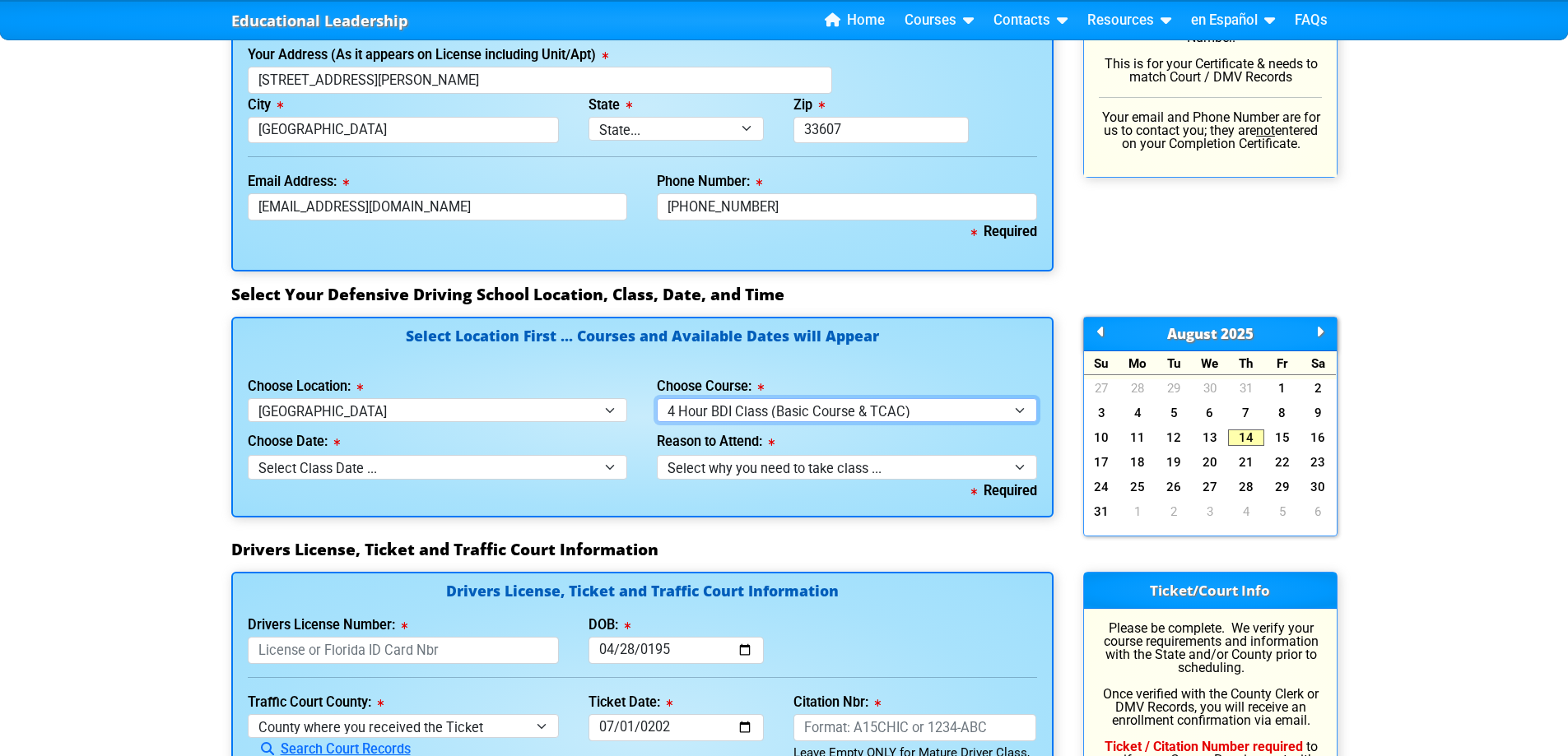
click at [987, 416] on select "Select Course ... 4 Hour BDI Class (Basic Course & TCAC) 4 Hour Under 25 Class …" at bounding box center [846, 410] width 380 height 24
click at [656, 398] on select "Select Course ... 4 Hour BDI Class (Basic Course & TCAC) 4 Hour Under 25 Class …" at bounding box center [846, 410] width 380 height 24
click at [612, 467] on select "Select Class Date ... [DATE] -- ([DATE] from 9:30am-1:30pm) [DATE] -- ([DATE] f…" at bounding box center [437, 467] width 380 height 24
click at [247, 455] on select "Select Class Date ... [DATE] -- ([DATE] from 9:30am-1:30pm) [DATE] -- ([DATE] f…" at bounding box center [437, 467] width 380 height 24
click at [856, 469] on select "Select why you need to take class ... Election for Traffic Ticket (No Points) C…" at bounding box center [846, 467] width 380 height 24
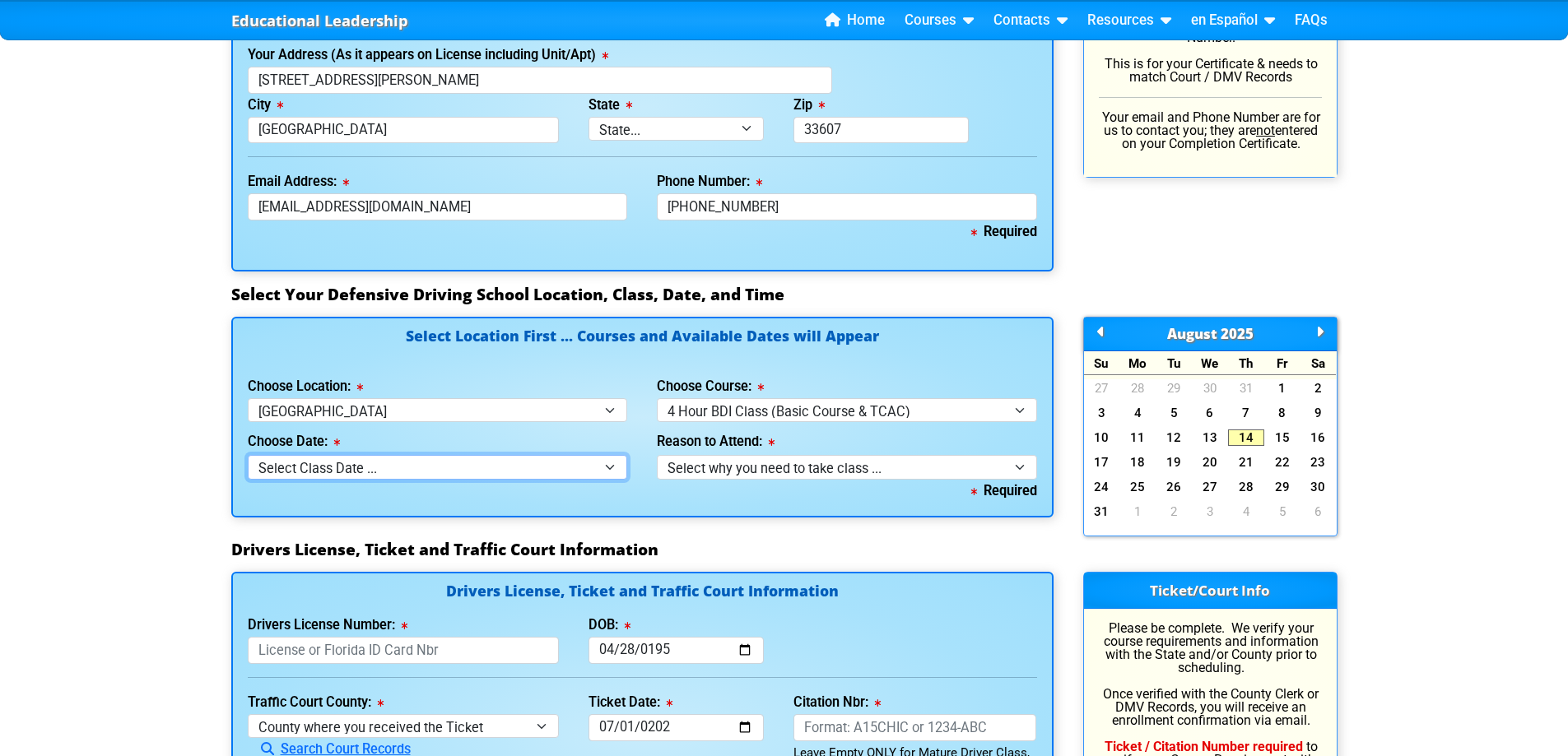
click at [611, 469] on select "Select Class Date ... [DATE] -- ([DATE] from 9:30am-1:30pm) [DATE] -- ([DATE] f…" at bounding box center [437, 467] width 380 height 24
click at [907, 464] on select "Select why you need to take class ... Election for Traffic Ticket (No Points) C…" at bounding box center [846, 467] width 380 height 24
click at [1011, 462] on select "Select why you need to take class ... Election for Traffic Ticket (No Points) C…" at bounding box center [846, 467] width 380 height 24
select select "BDI - Election for Traffic Ticket"
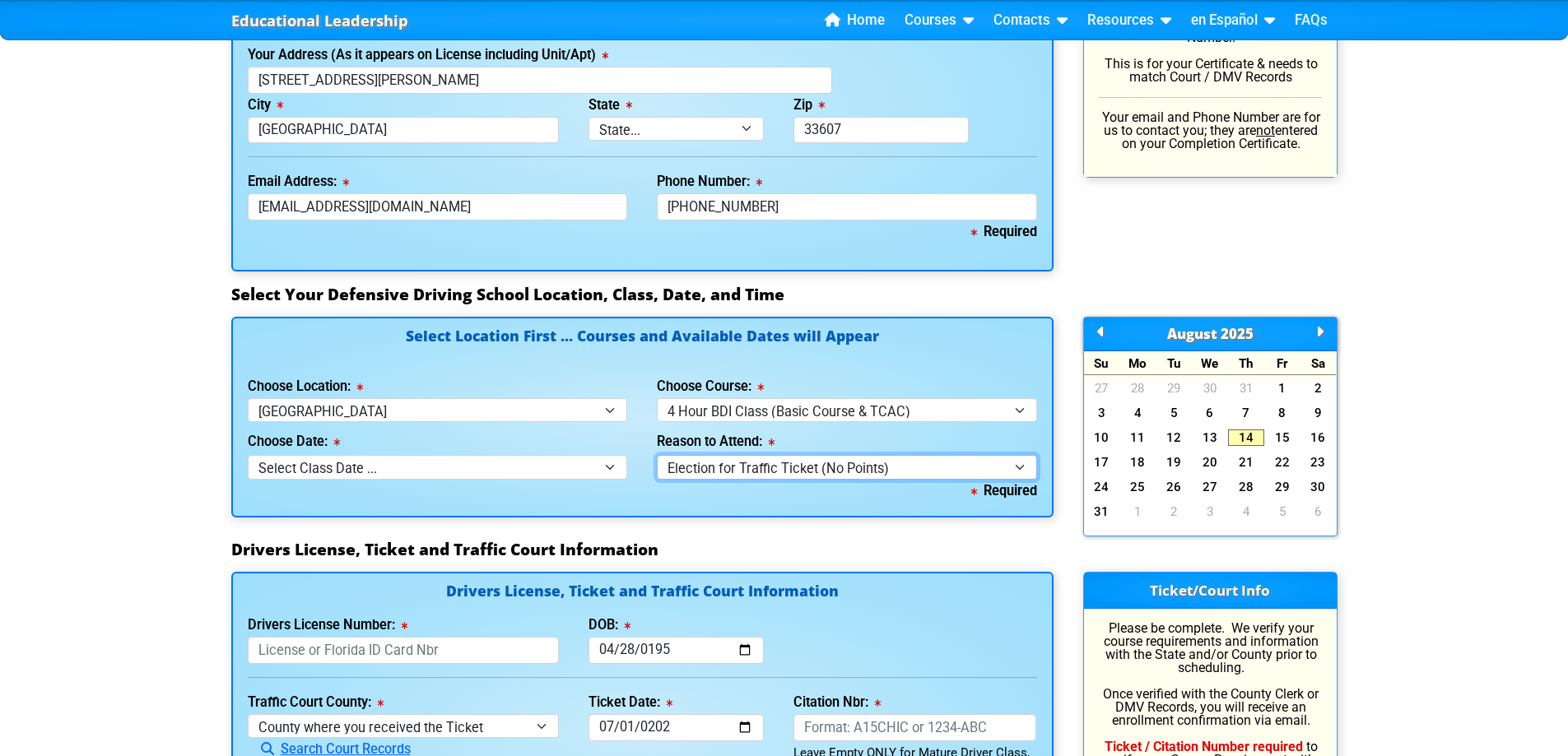
click at [656, 455] on select "Select why you need to take class ... Election for Traffic Ticket (No Points) C…" at bounding box center [846, 467] width 380 height 24
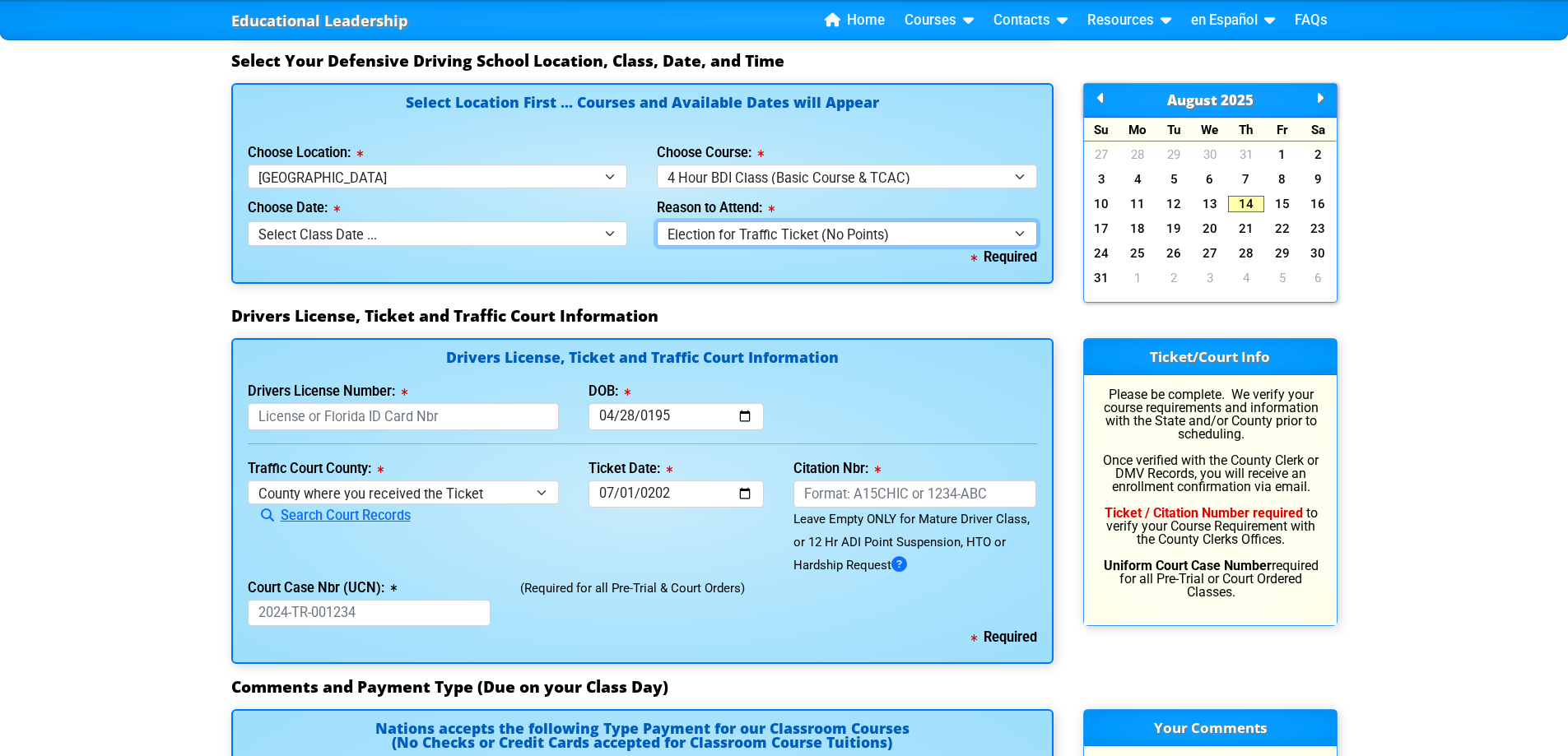
scroll to position [1481, 0]
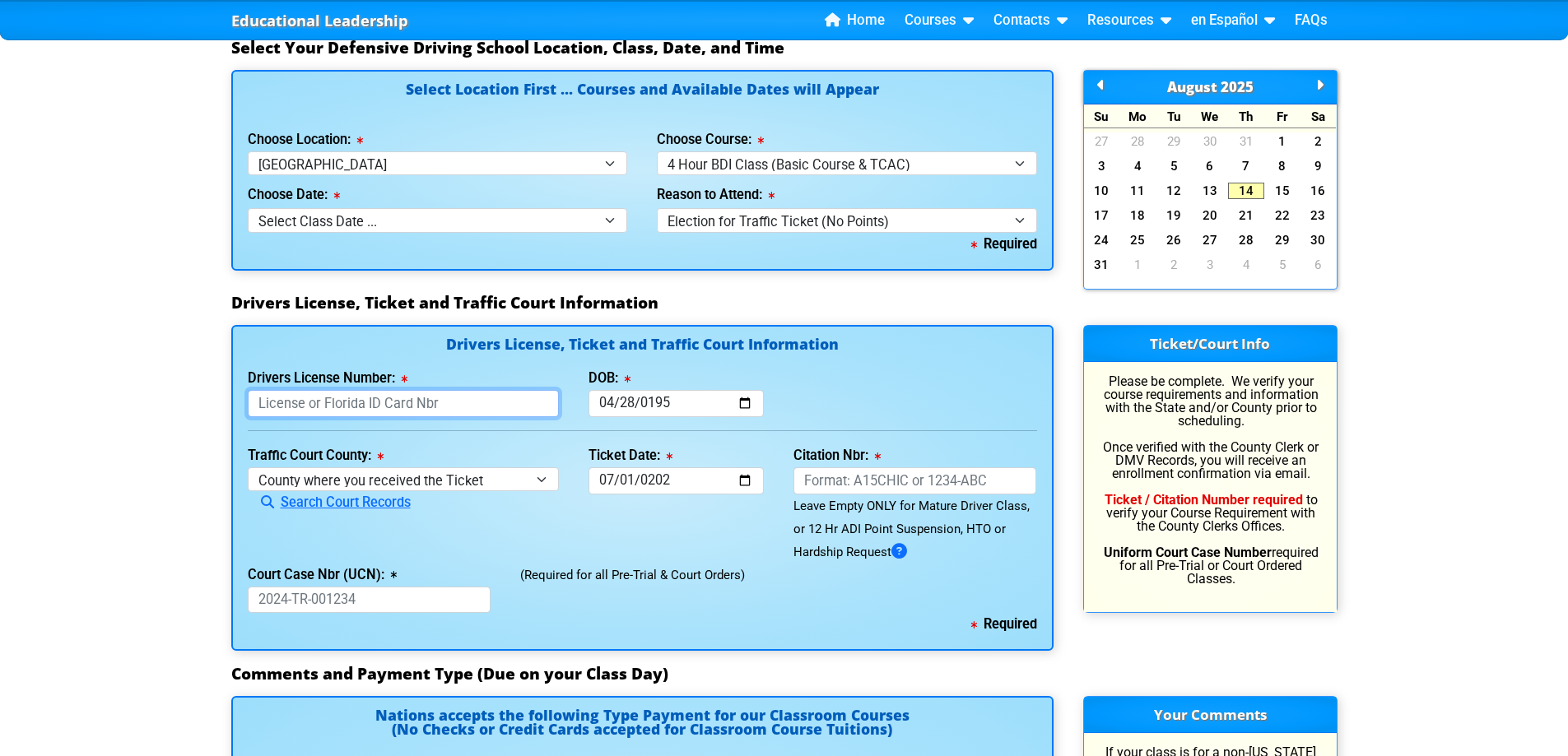
click at [418, 400] on input "Drivers License Number:" at bounding box center [403, 404] width 312 height 27
type input "C642540581480"
click at [528, 473] on select "County where you received the Ticket Out of State Out of State - [US_STATE] Out…" at bounding box center [403, 480] width 312 height 24
select select "{"countyName":"[GEOGRAPHIC_DATA]","state":"[US_STATE]","uniqueId":"8517cbb9-d23…"
click at [247, 468] on select "County where you received the Ticket Out of State Out of State - [US_STATE] Out…" at bounding box center [403, 480] width 312 height 24
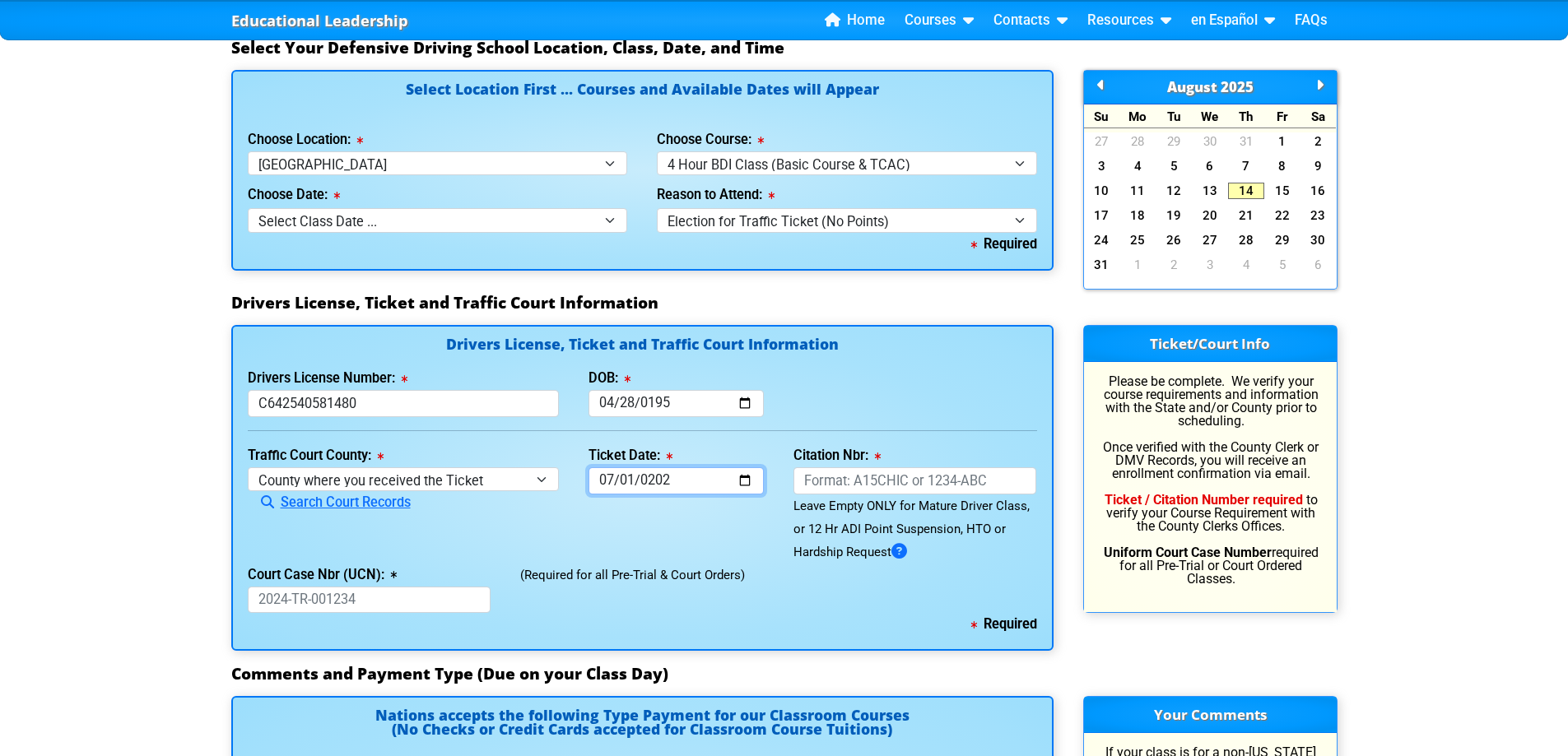
click at [609, 477] on input "[DATE]" at bounding box center [676, 481] width 175 height 27
type input "[DATE]"
click at [940, 387] on div "Drivers License Number: [DRIVERS_LICENSE_NUMBER] DOB: [DATE]" at bounding box center [642, 392] width 819 height 50
click at [907, 476] on input "Citation Nbr:" at bounding box center [915, 481] width 243 height 27
click at [922, 478] on input "Citation Nbr:" at bounding box center [915, 481] width 243 height 27
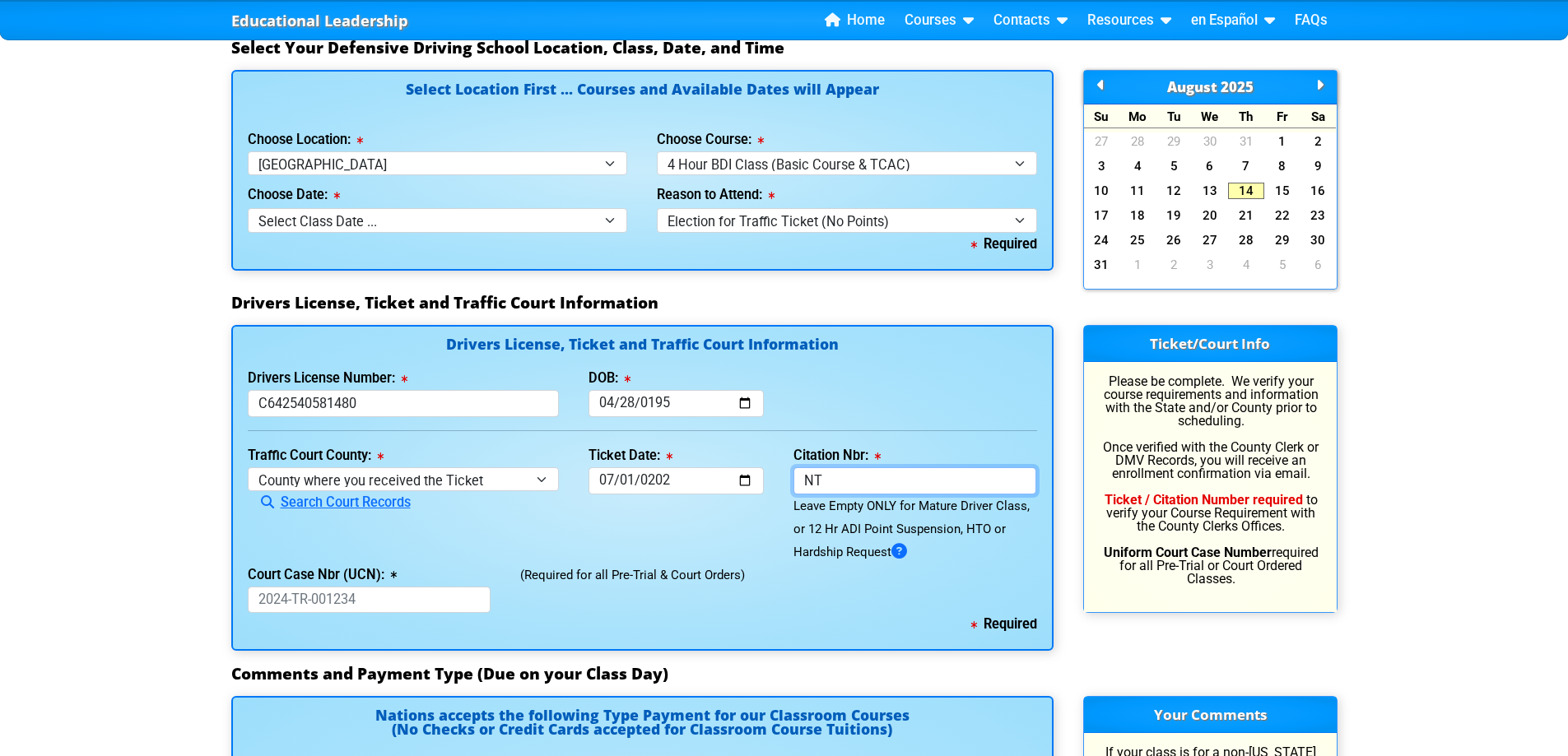
type input "N"
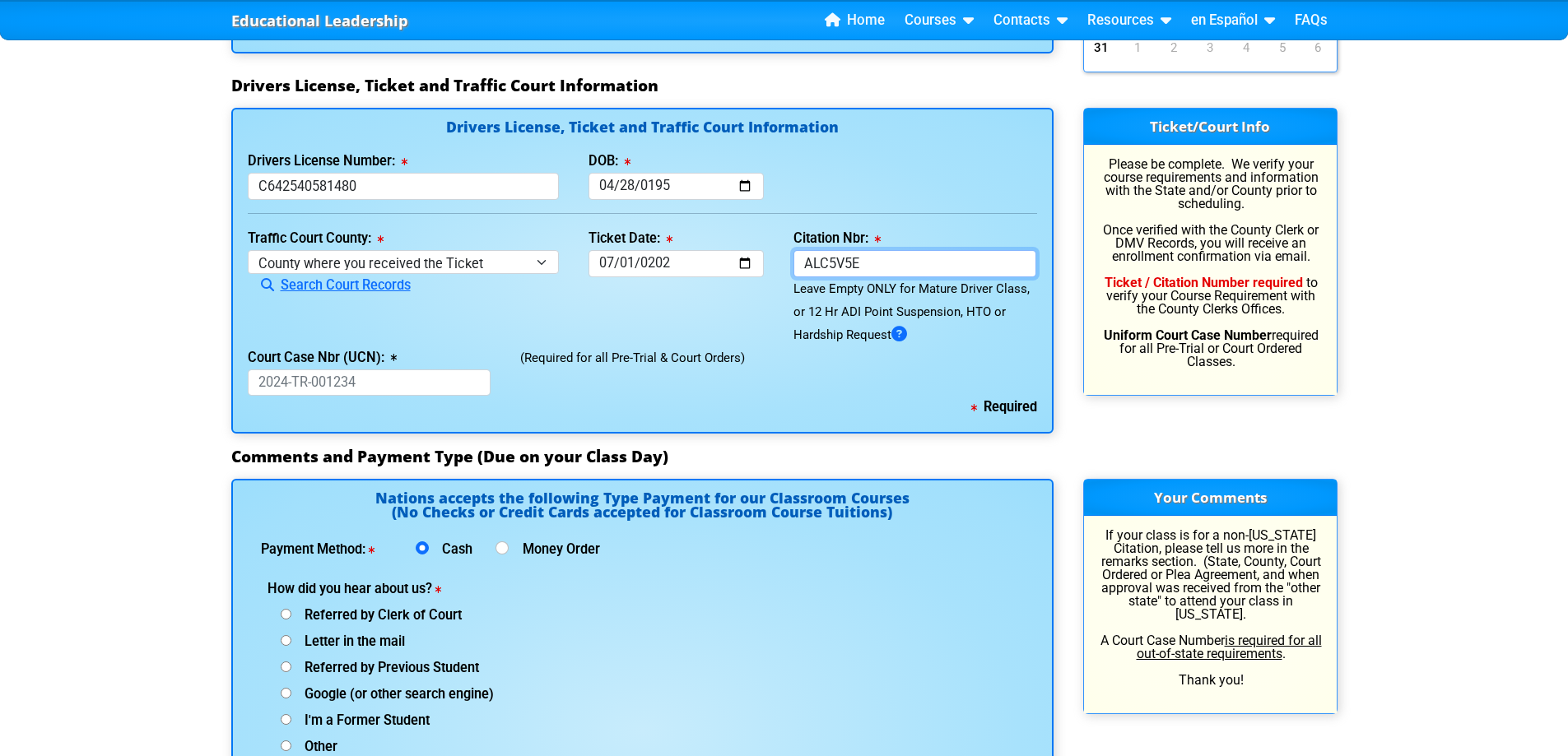
scroll to position [1729, 0]
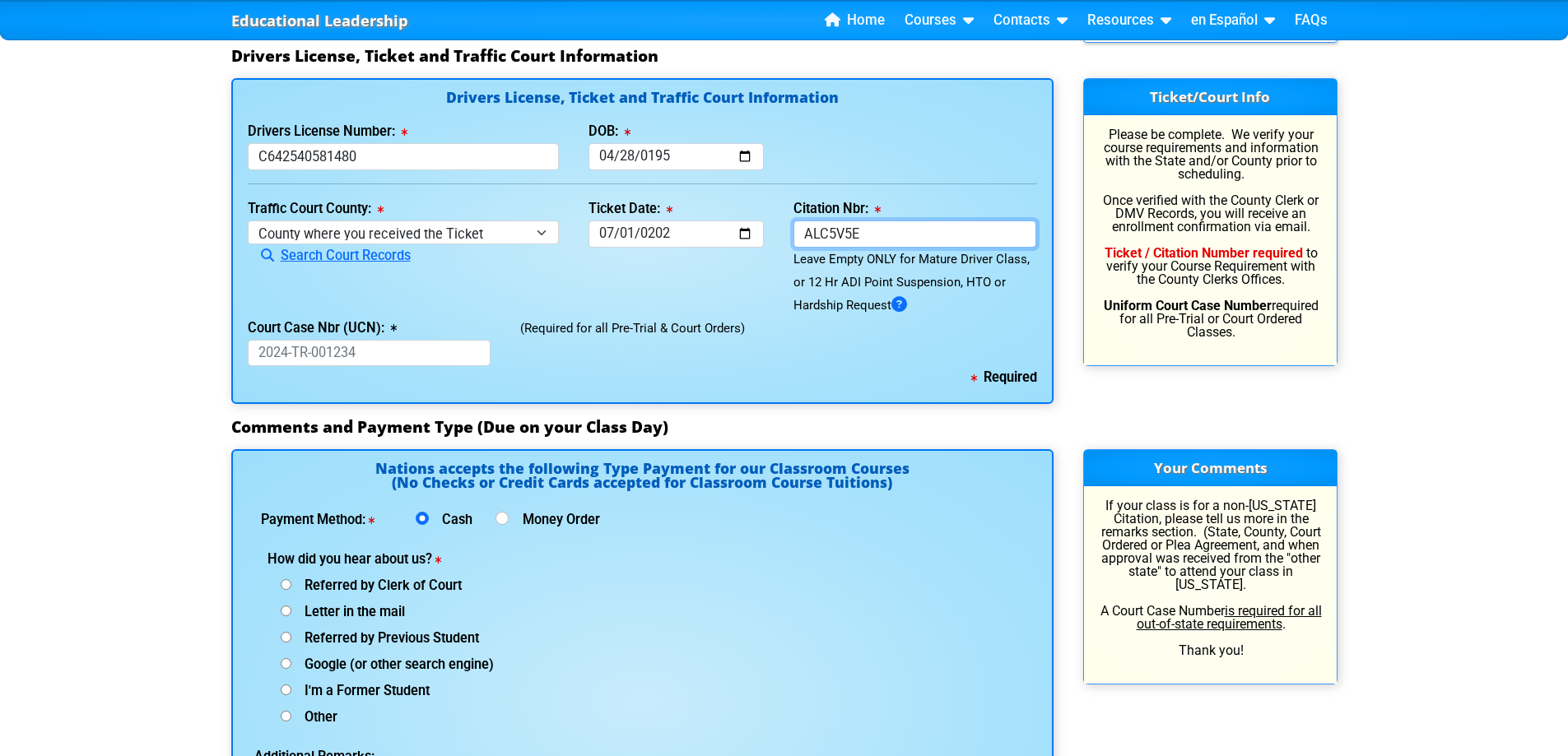
type input "ALC5V5E"
click at [793, 360] on div "(Required for all Pre-Trial & Court Orders)" at bounding box center [778, 342] width 546 height 50
click at [462, 359] on input "Court Case Nbr (UCN):" at bounding box center [369, 354] width 243 height 27
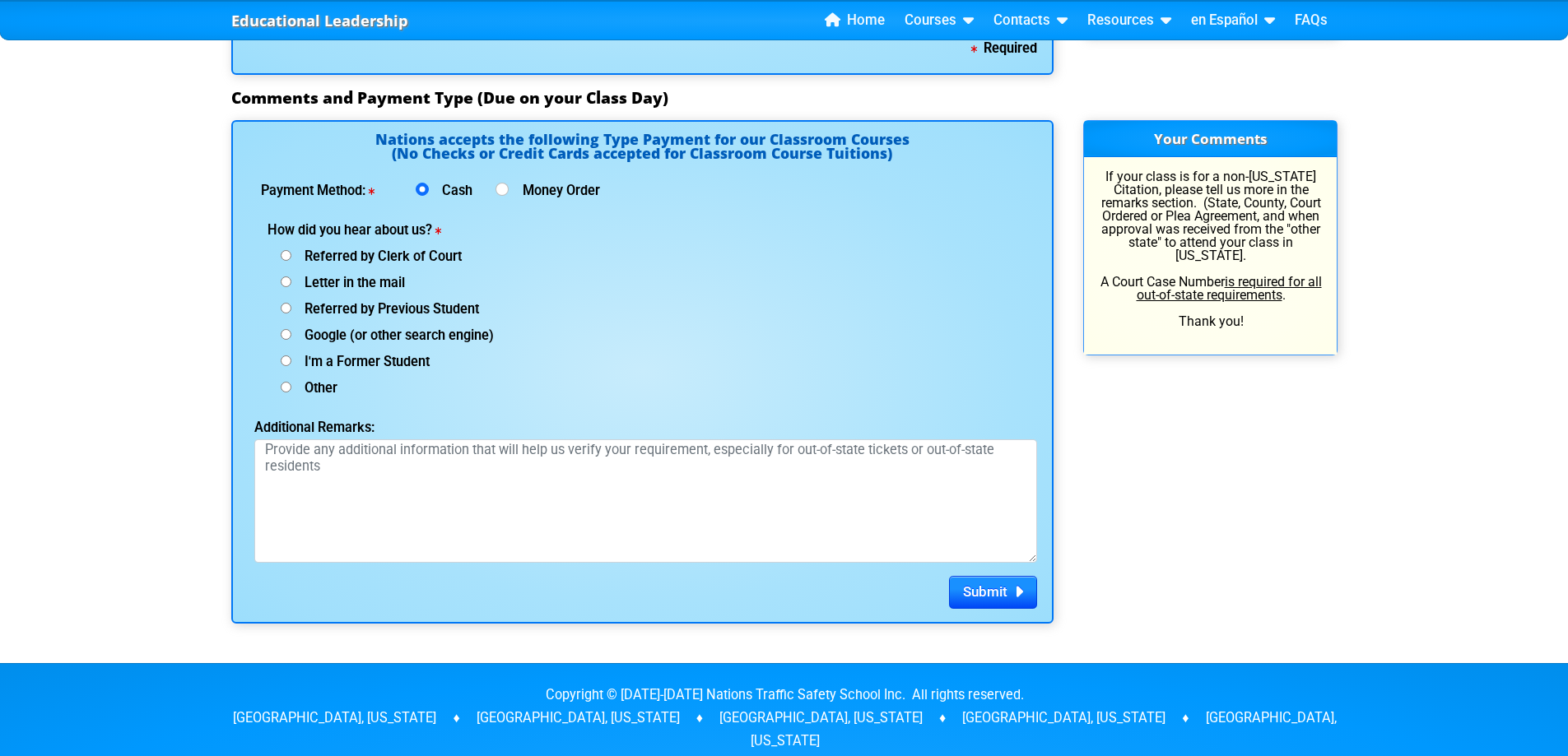
scroll to position [1975, 0]
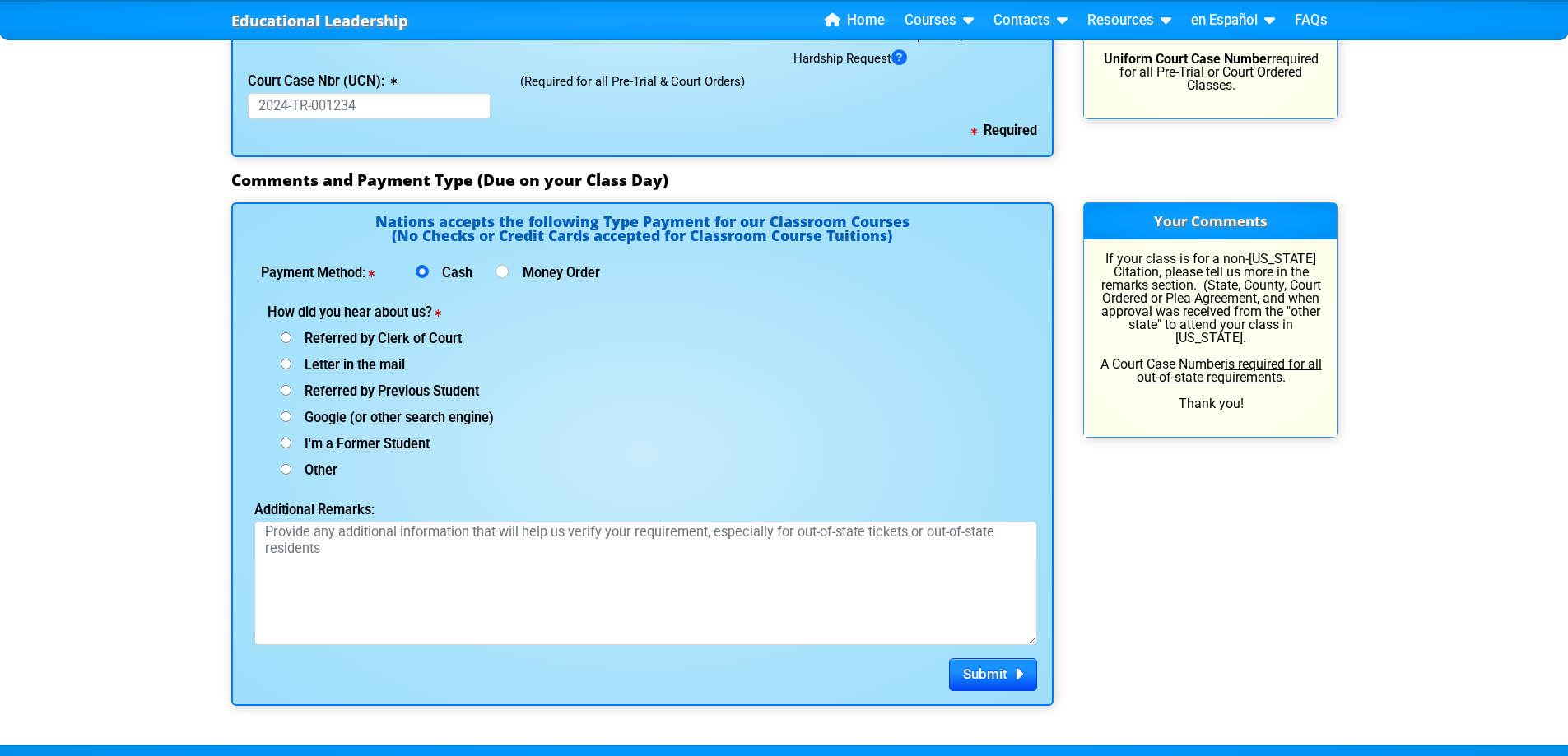
click at [288, 464] on input "Other (specify below)" at bounding box center [286, 469] width 11 height 11
radio input "true"
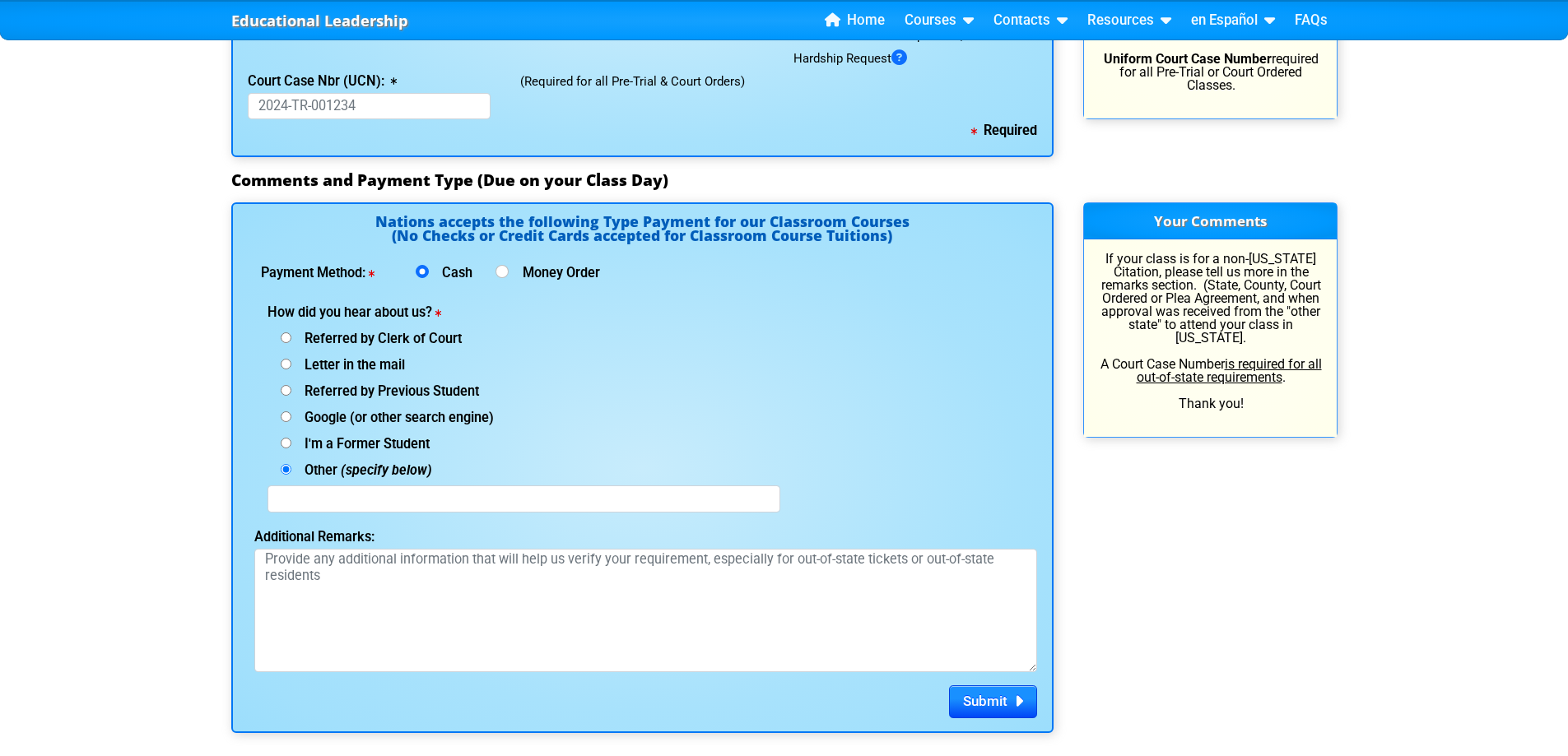
click at [292, 366] on span "Letter in the mail" at bounding box center [349, 365] width 114 height 15
click at [292, 344] on input "Letter in the mail" at bounding box center [286, 338] width 11 height 11
radio input "true"
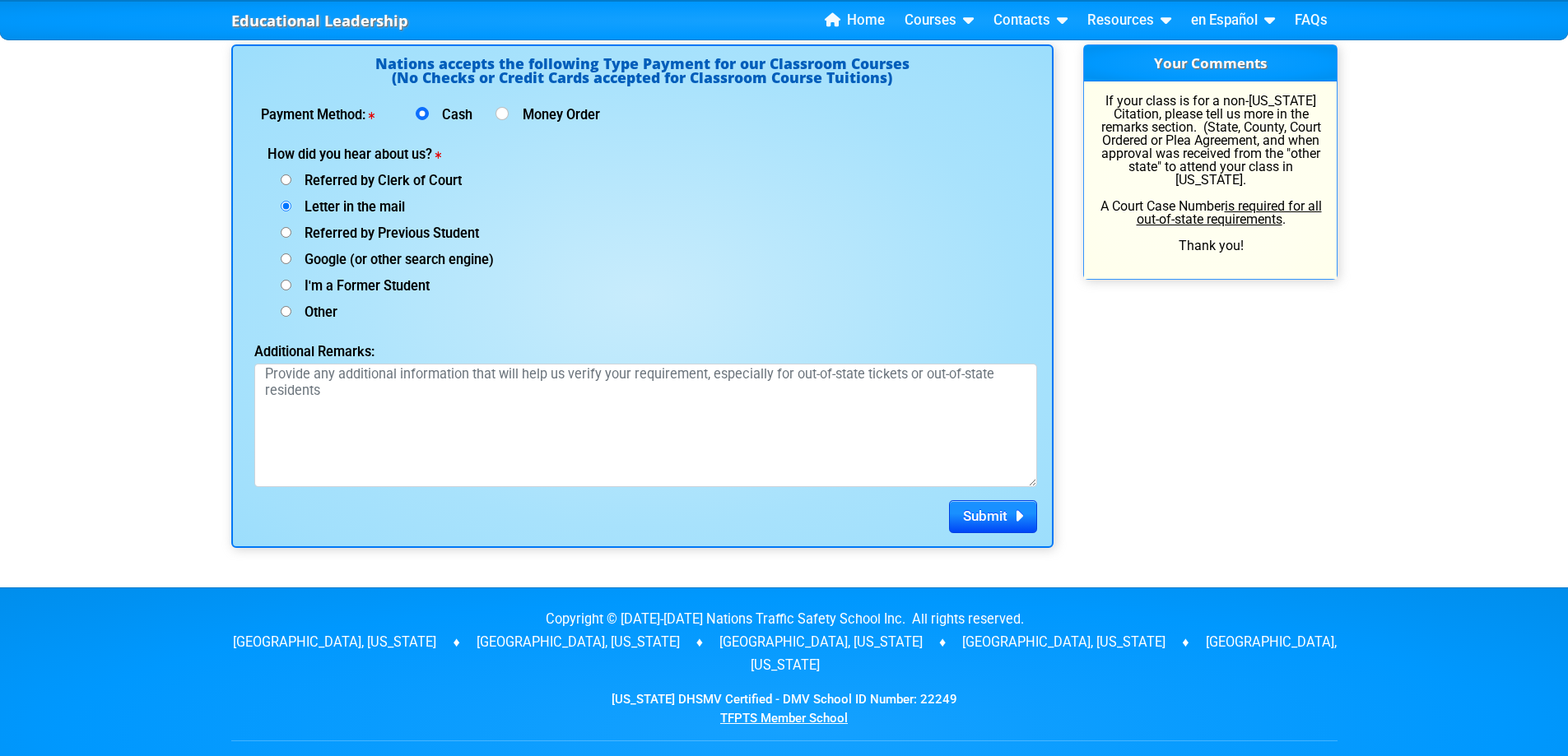
scroll to position [2222, 0]
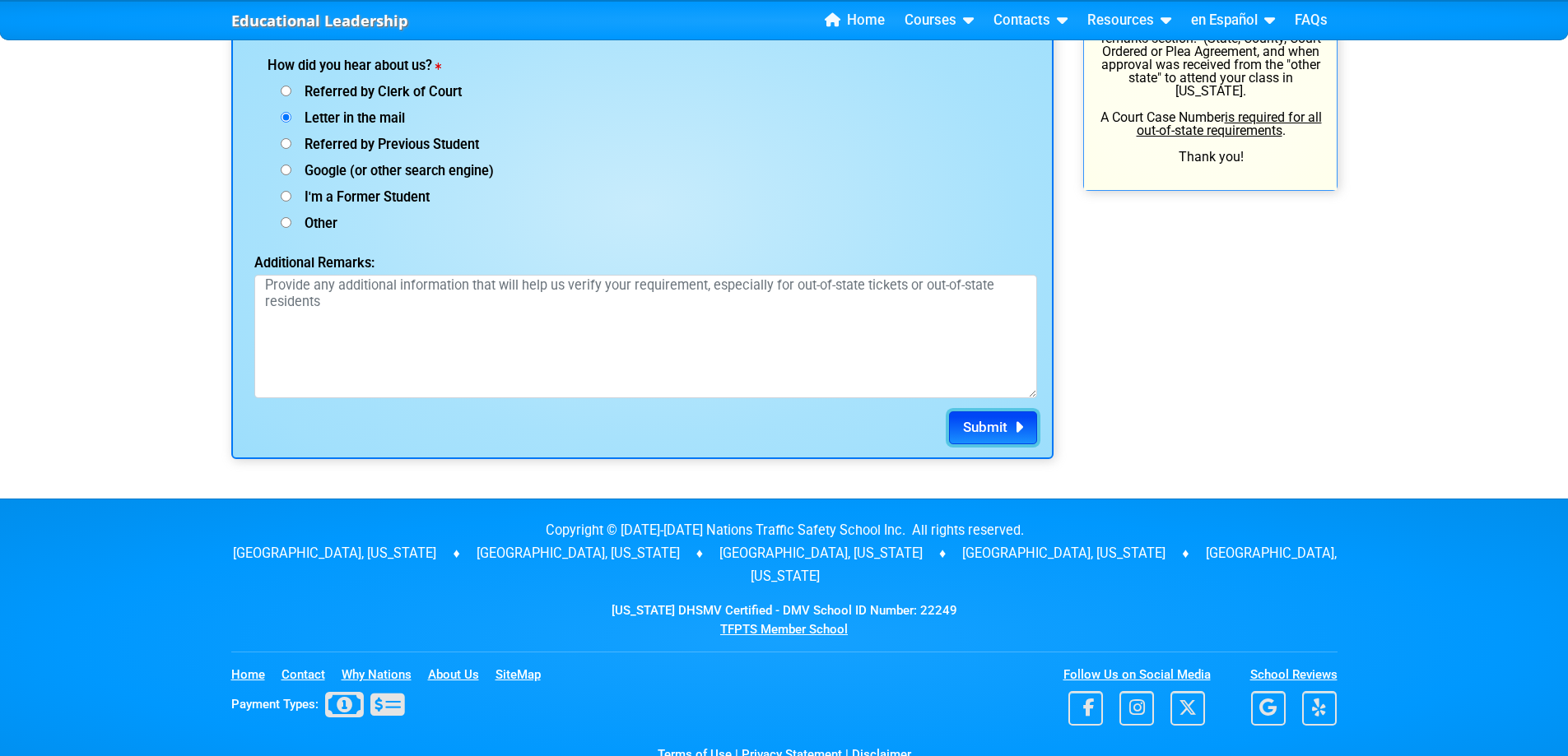
click at [980, 423] on span "Submit" at bounding box center [985, 427] width 44 height 16
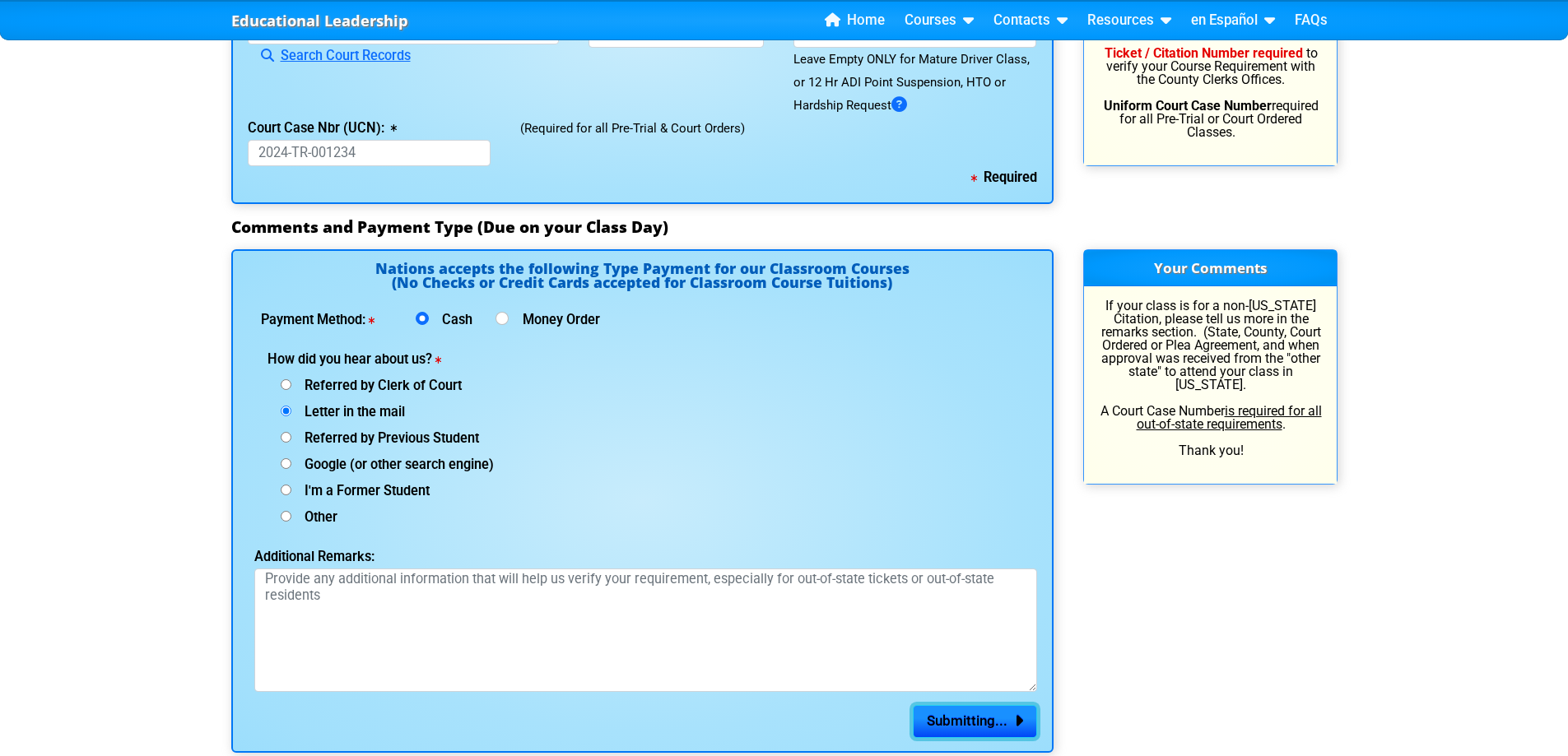
scroll to position [1897, 0]
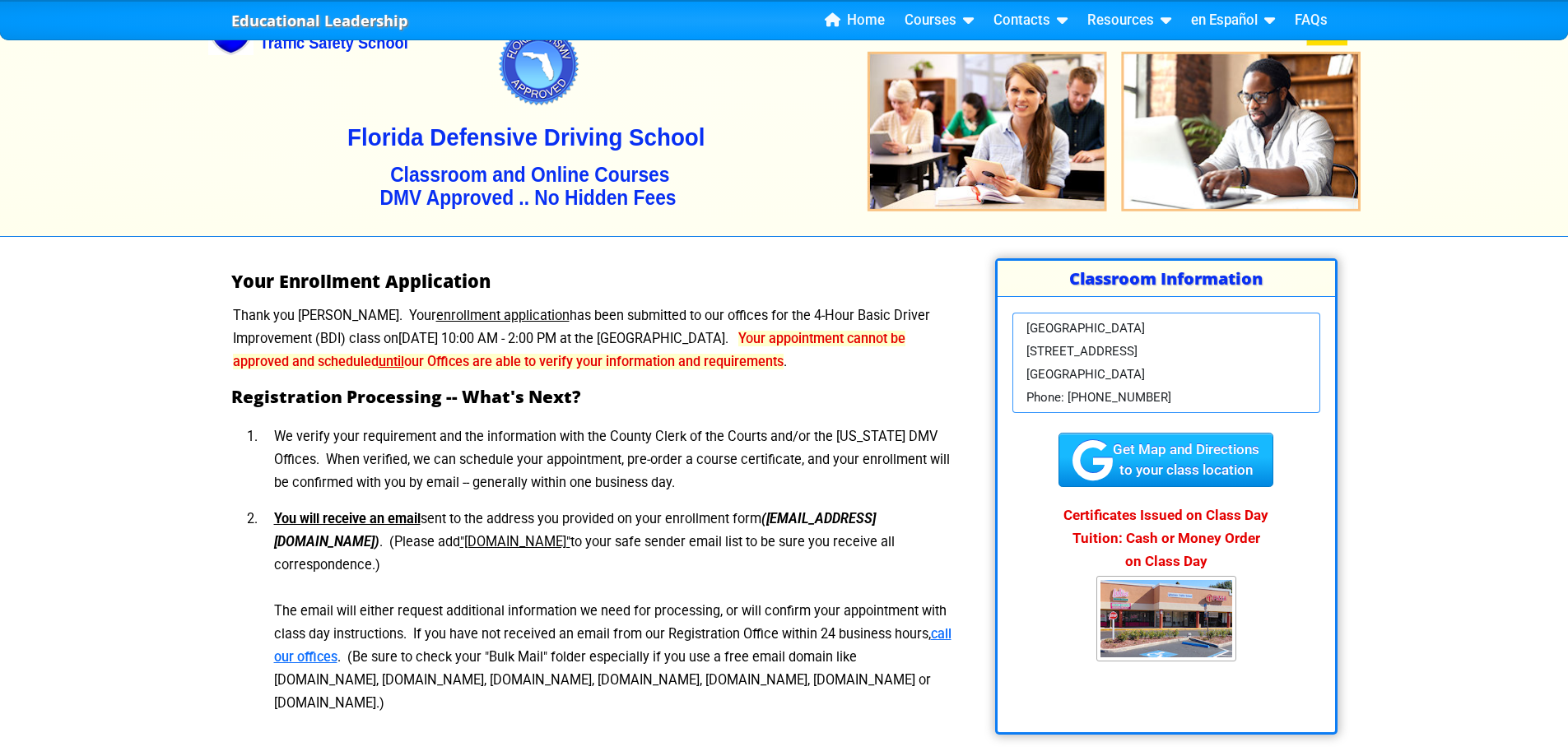
scroll to position [82, 0]
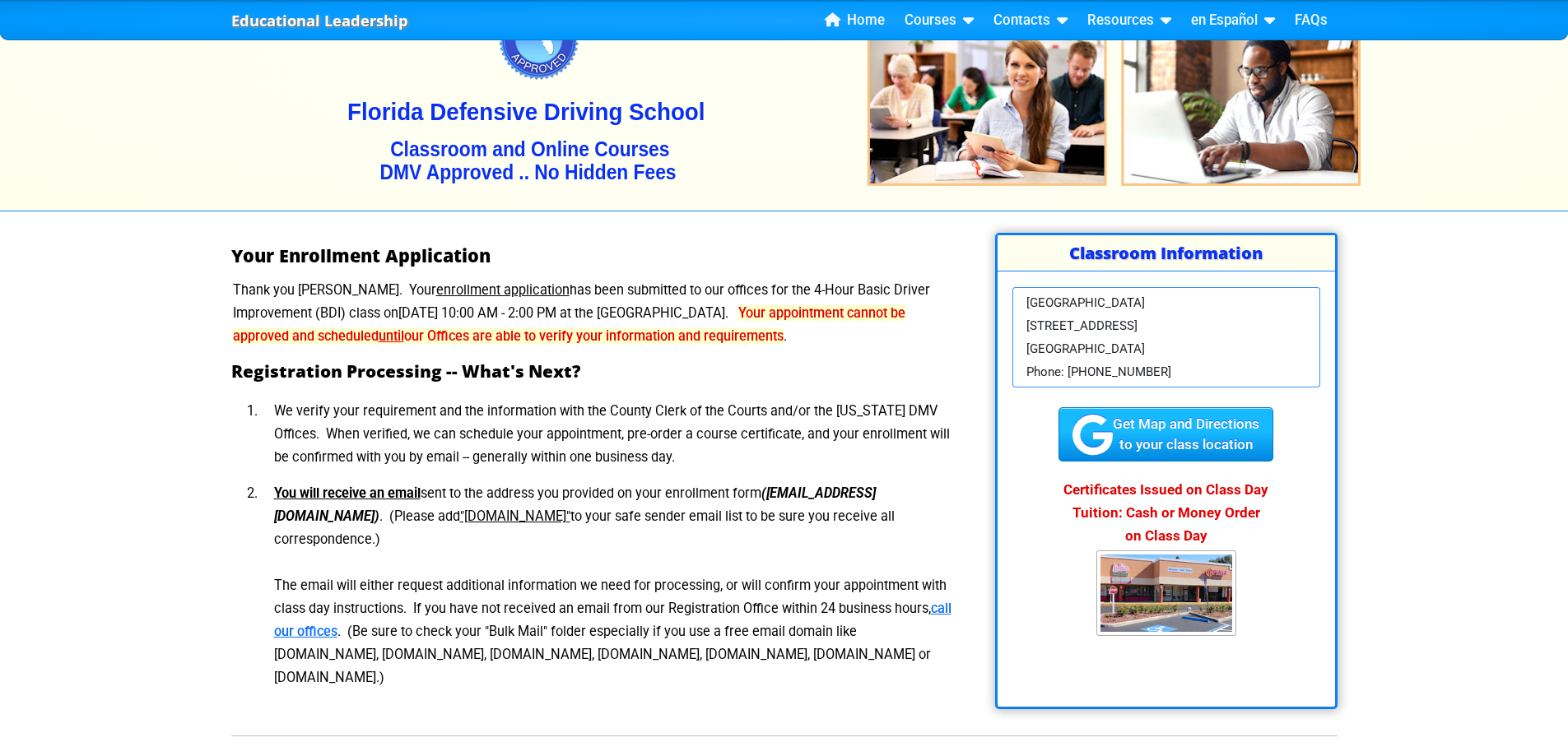
click at [344, 469] on li "We verify your requirement and the information with the County Clerk of the Cou…" at bounding box center [610, 435] width 698 height 82
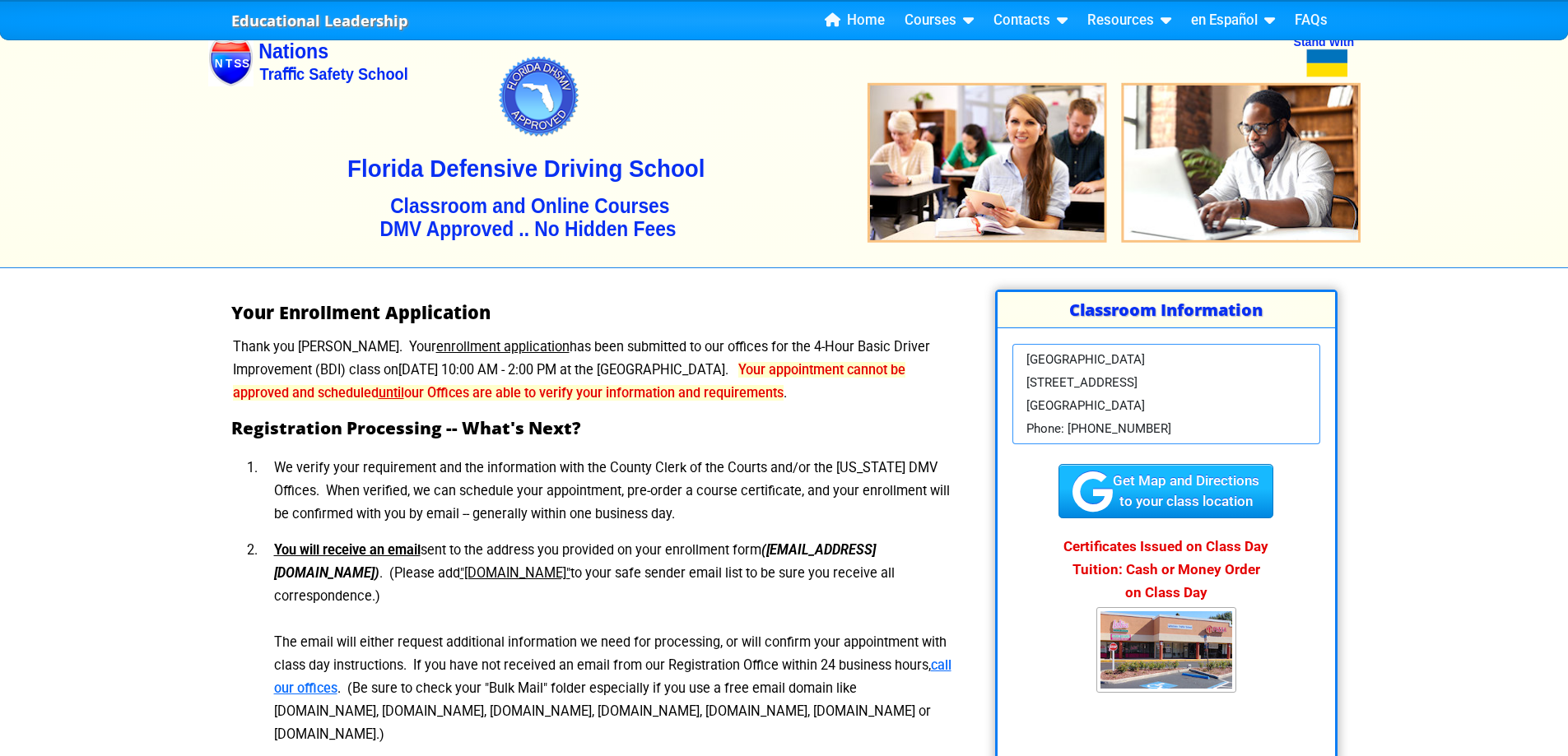
scroll to position [0, 0]
